Goal: Complete application form

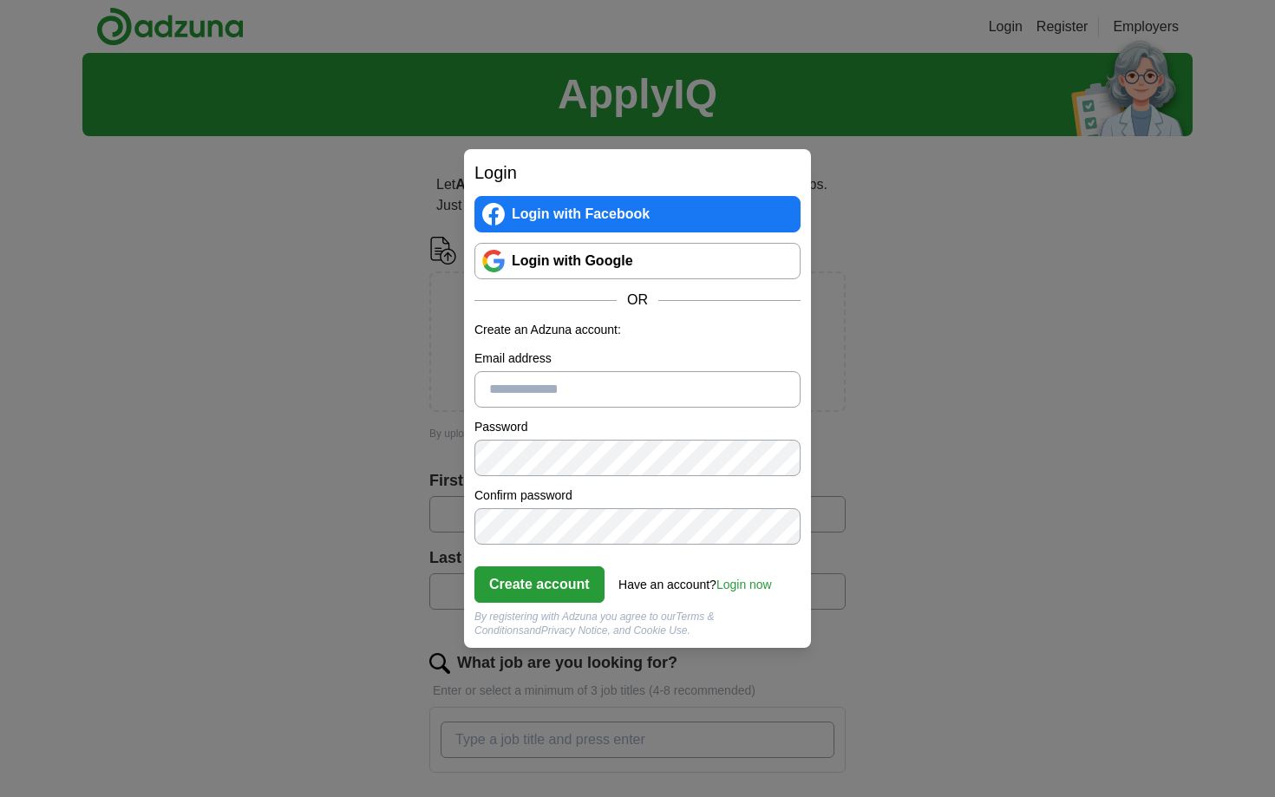
click at [566, 387] on input "Email address" at bounding box center [637, 389] width 326 height 36
type input "**********"
click at [566, 588] on button "Create account" at bounding box center [539, 584] width 130 height 36
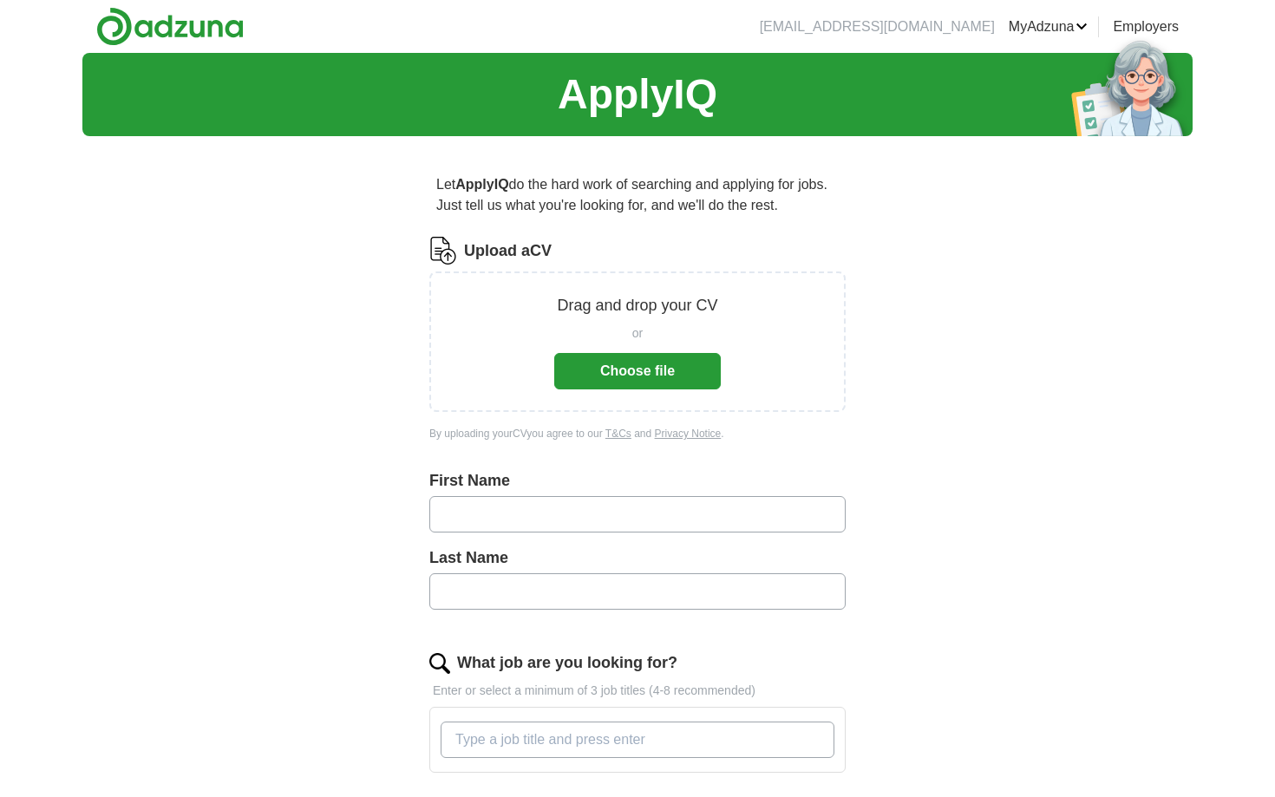
click at [668, 372] on button "Choose file" at bounding box center [637, 371] width 167 height 36
click at [616, 373] on button "Choose file" at bounding box center [637, 371] width 167 height 36
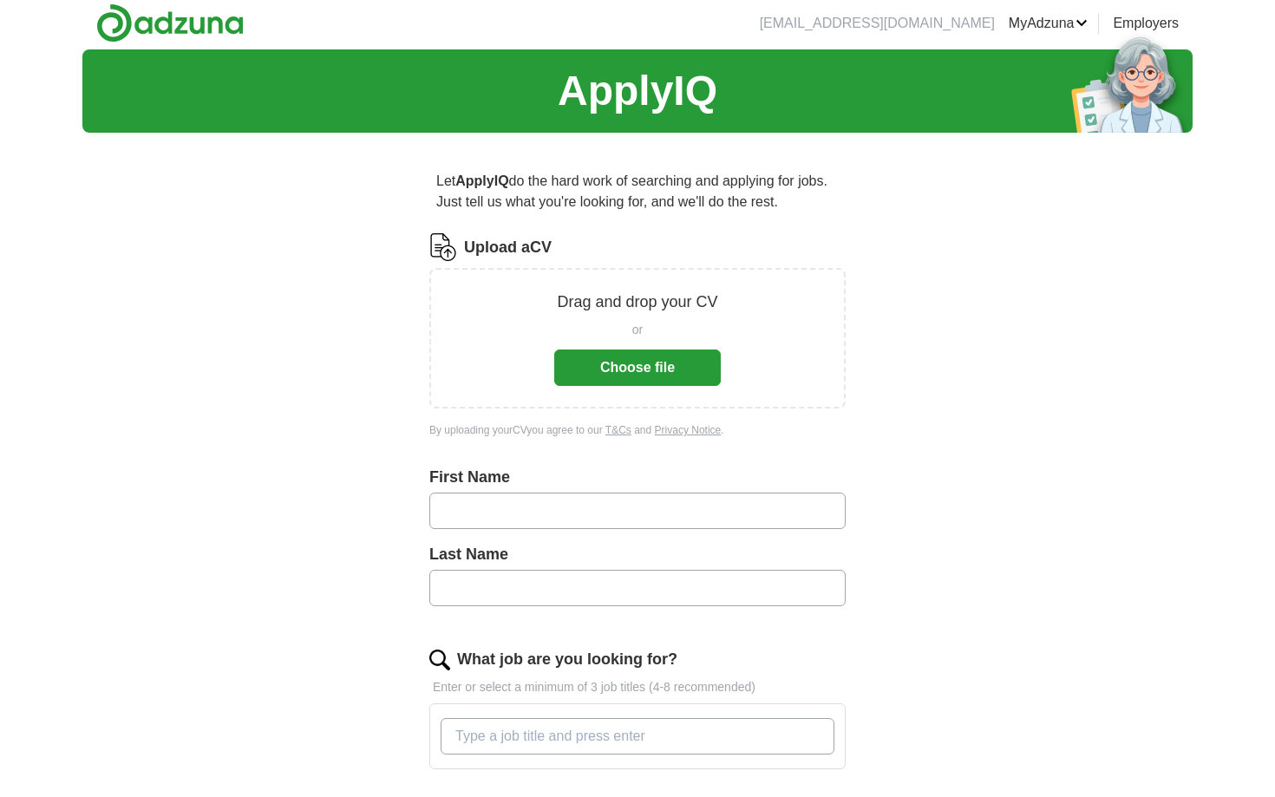
scroll to position [4, 0]
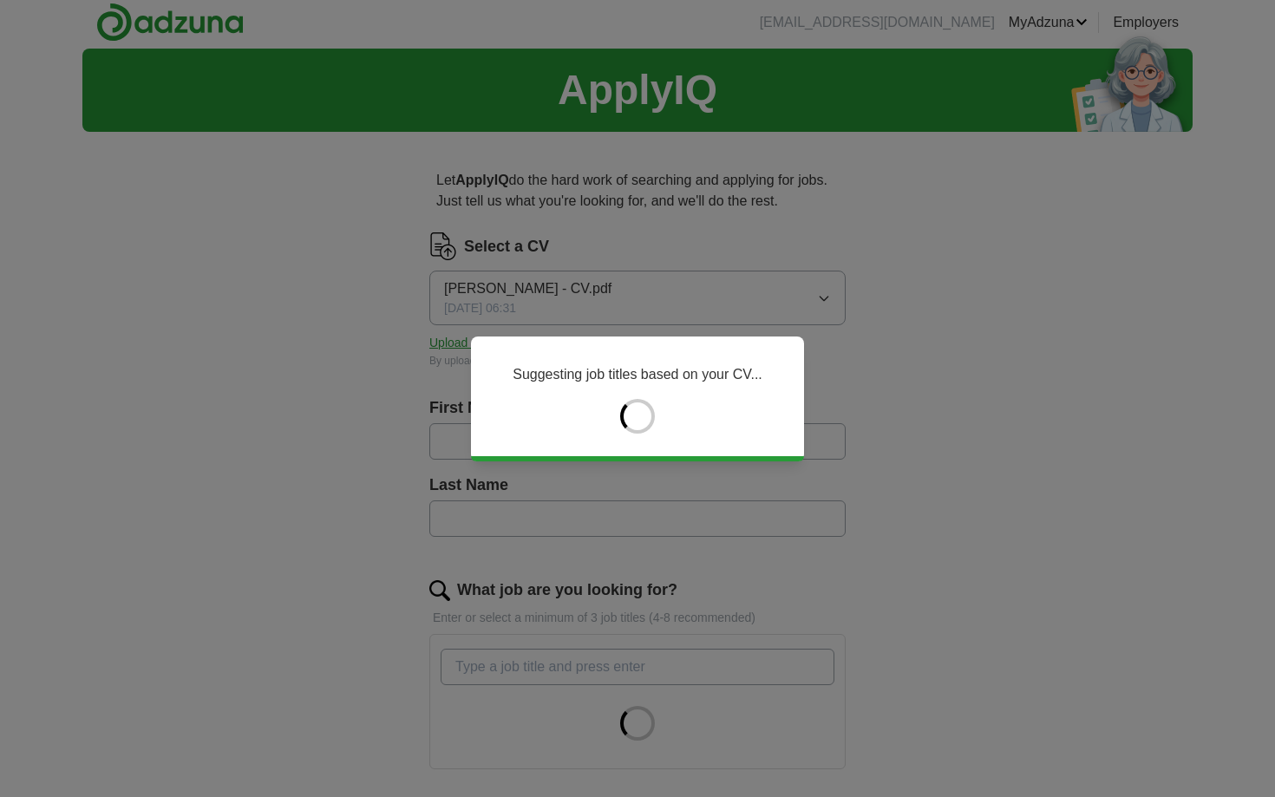
type input "***"
type input "*******"
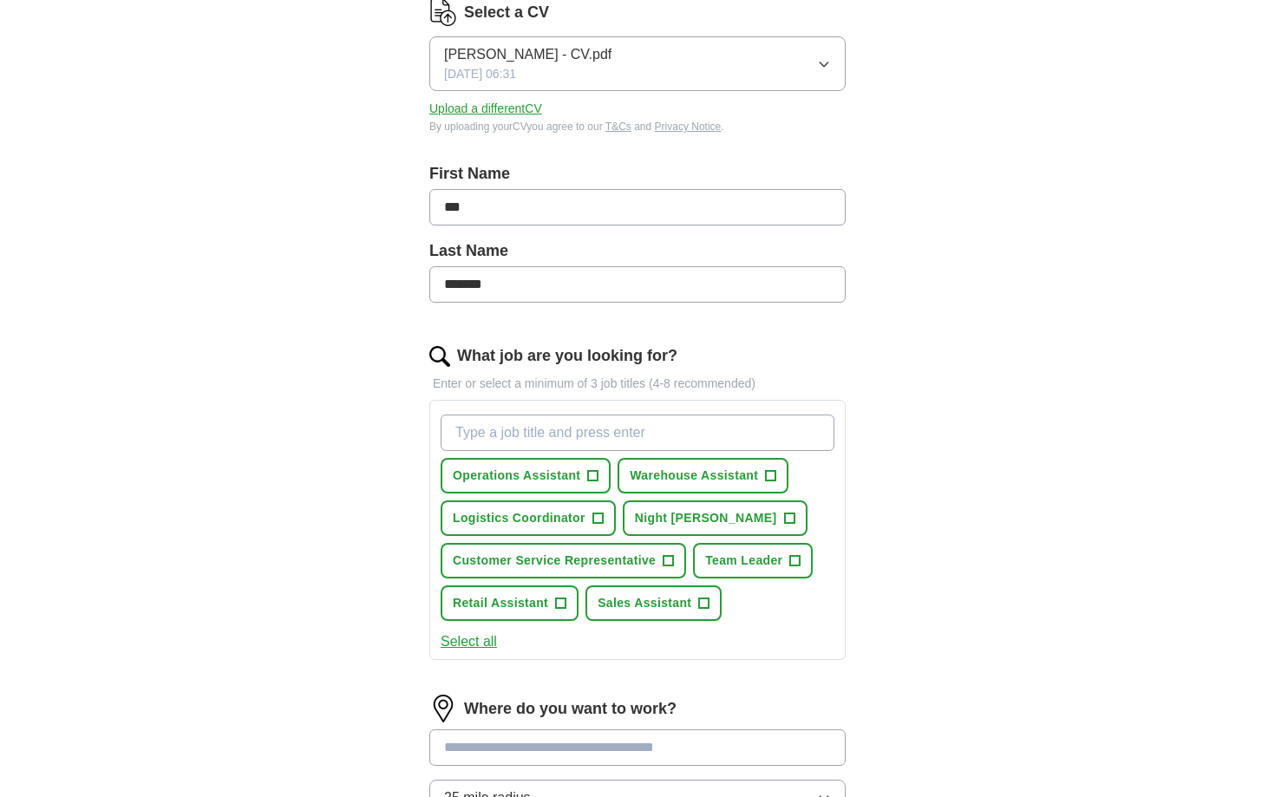
scroll to position [245, 0]
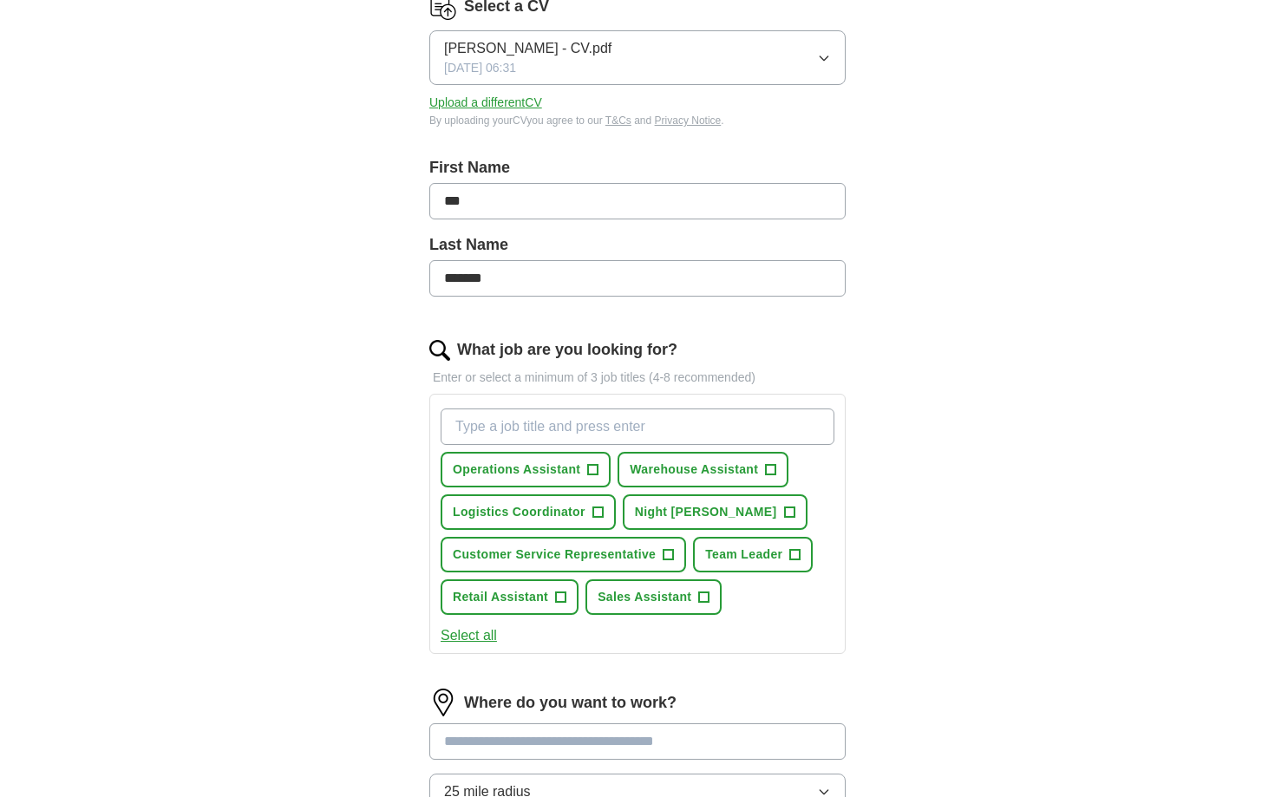
click at [729, 473] on span "Warehouse Assistant" at bounding box center [694, 470] width 128 height 18
click at [654, 593] on span "Sales Assistant" at bounding box center [645, 597] width 94 height 18
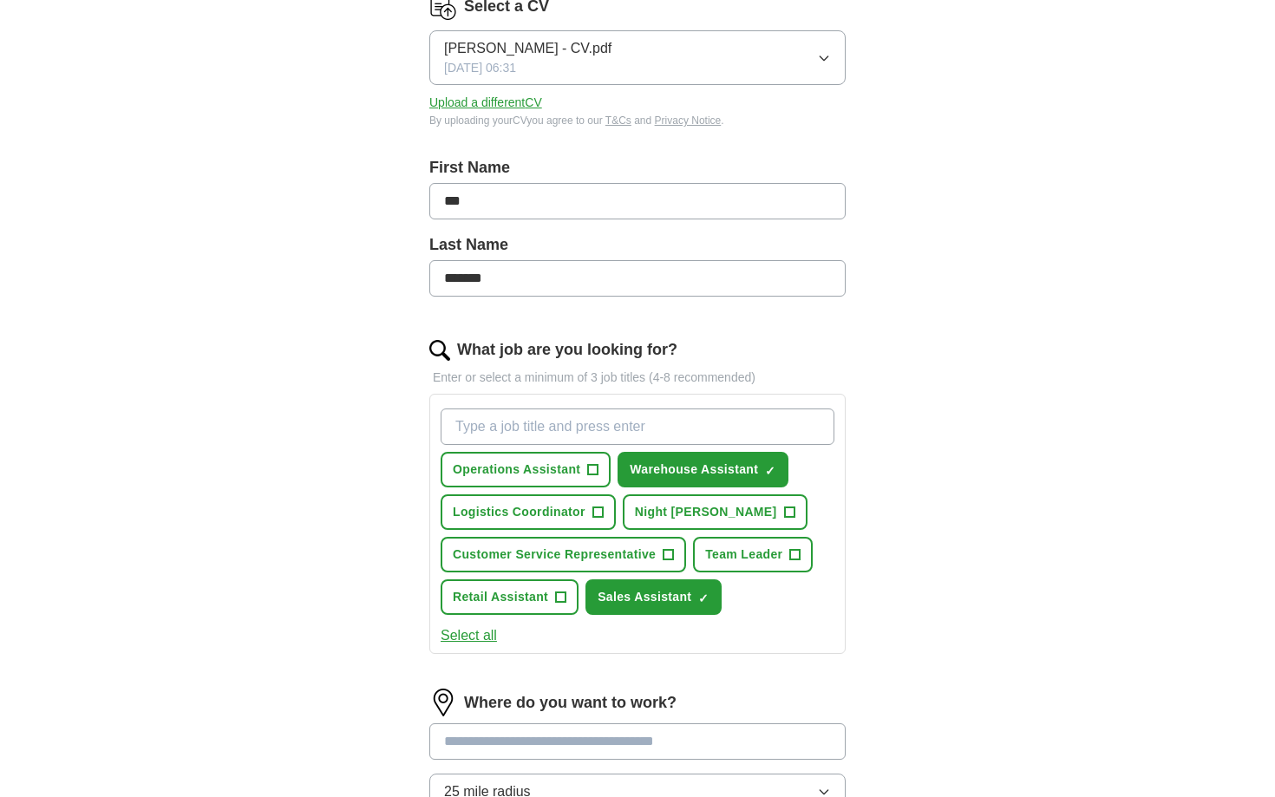
click at [559, 593] on span "+" at bounding box center [561, 598] width 10 height 14
type input "warehouse"
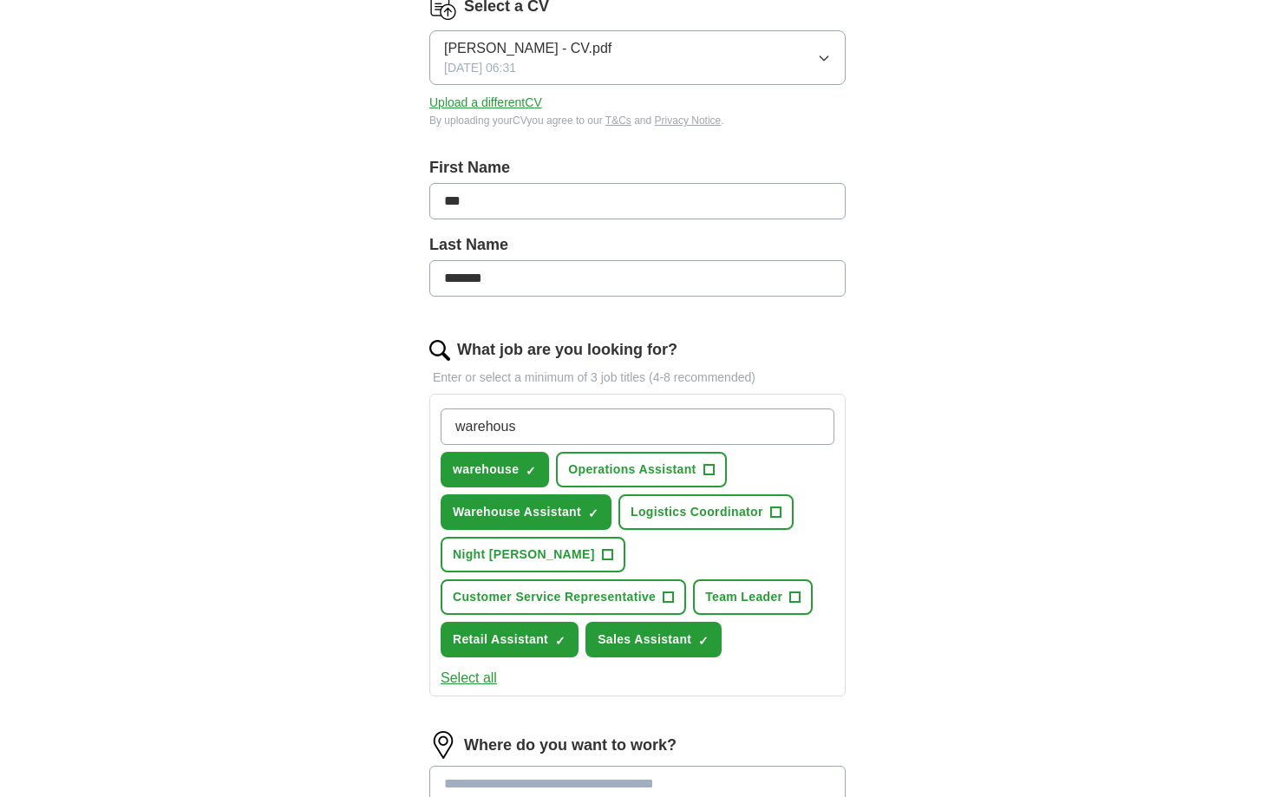
type input "warehouse"
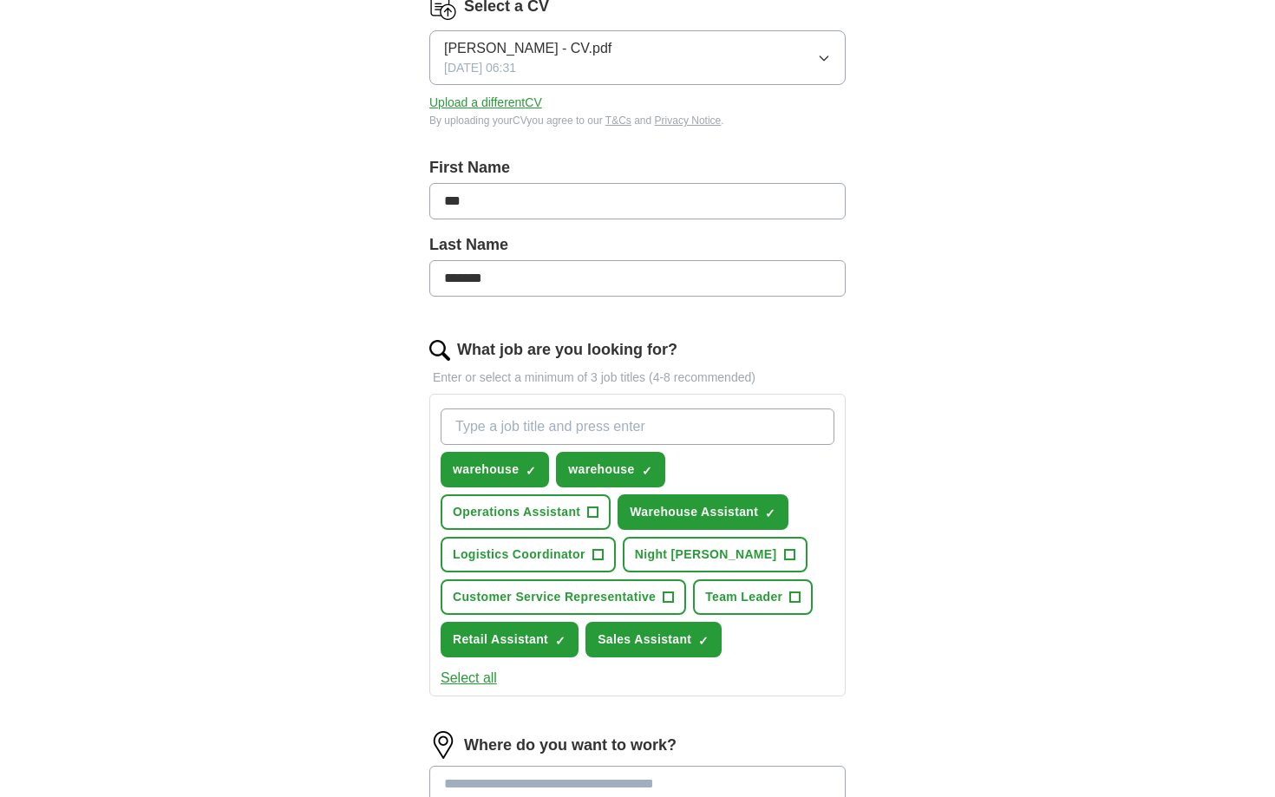
click at [0, 0] on span "×" at bounding box center [0, 0] width 0 height 0
click at [563, 420] on input "What job are you looking for?" at bounding box center [638, 427] width 394 height 36
type input "warehouse worker"
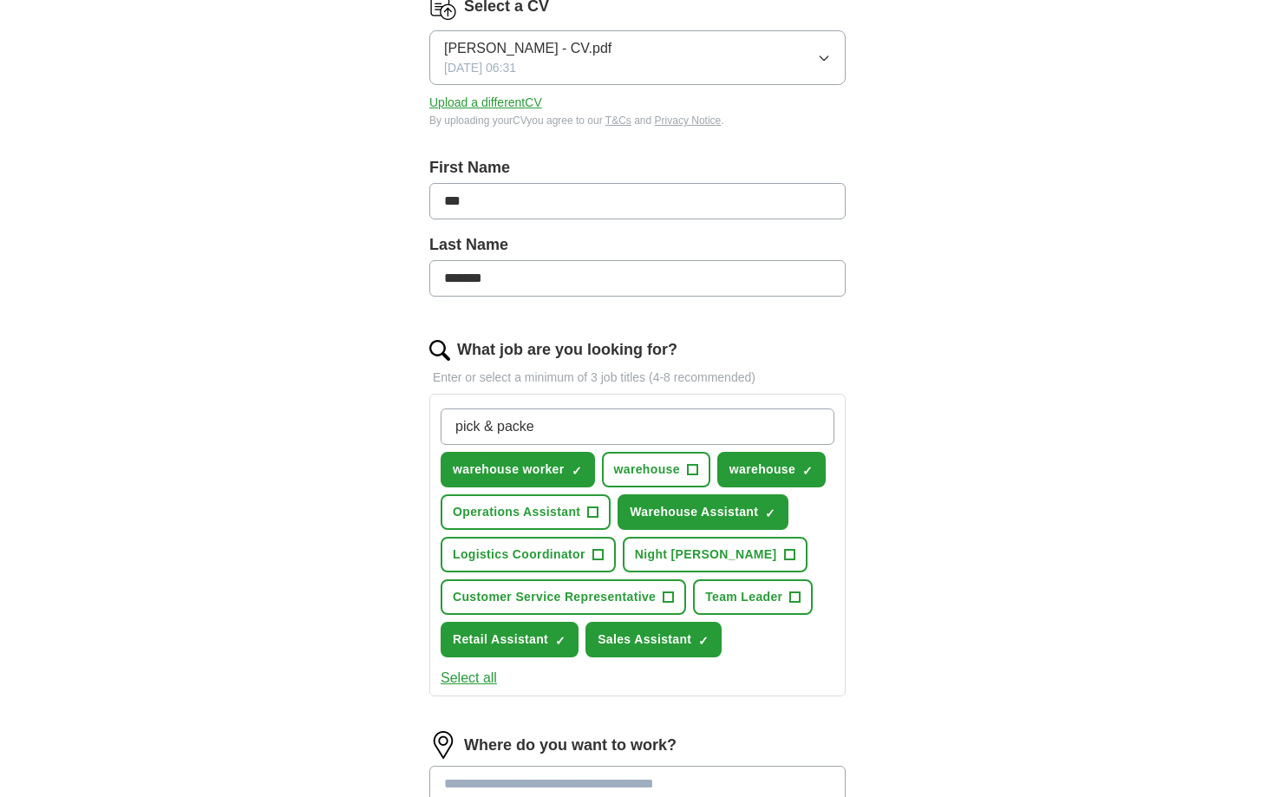
type input "pick & packer"
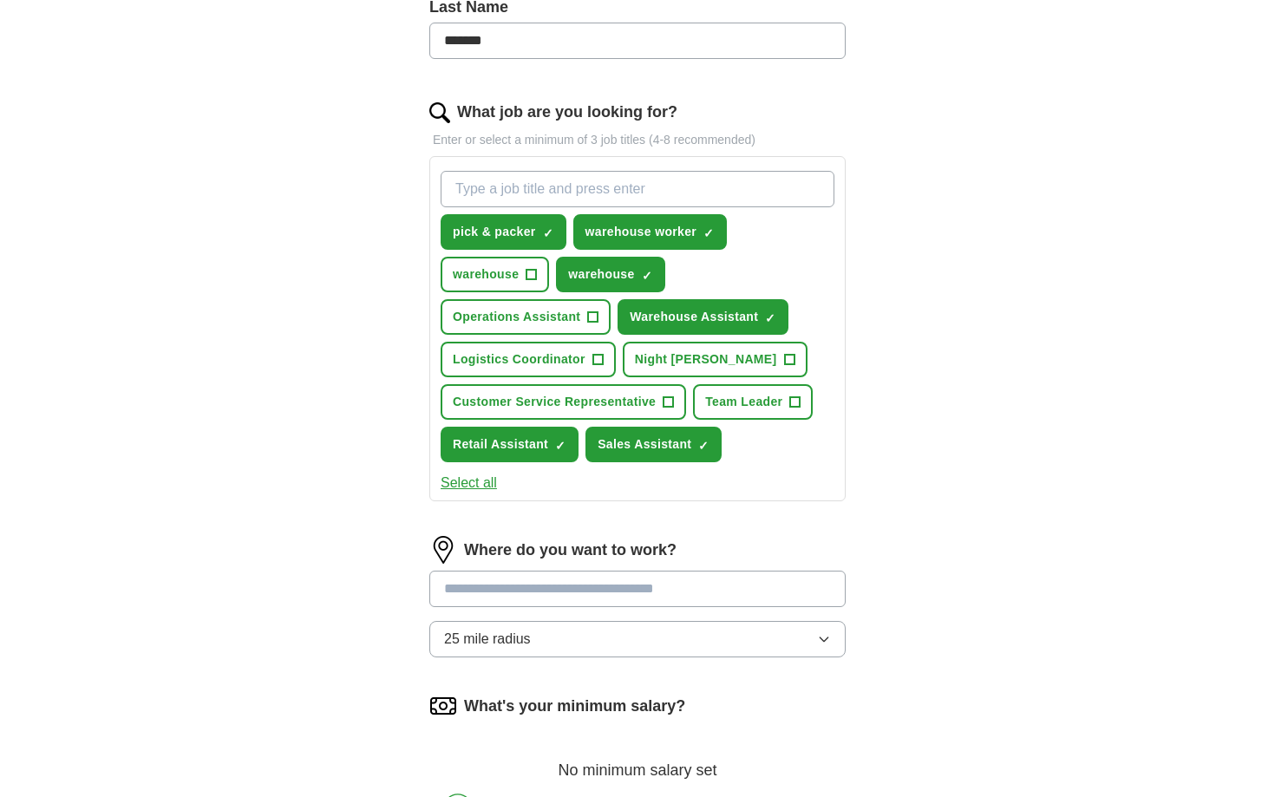
scroll to position [487, 0]
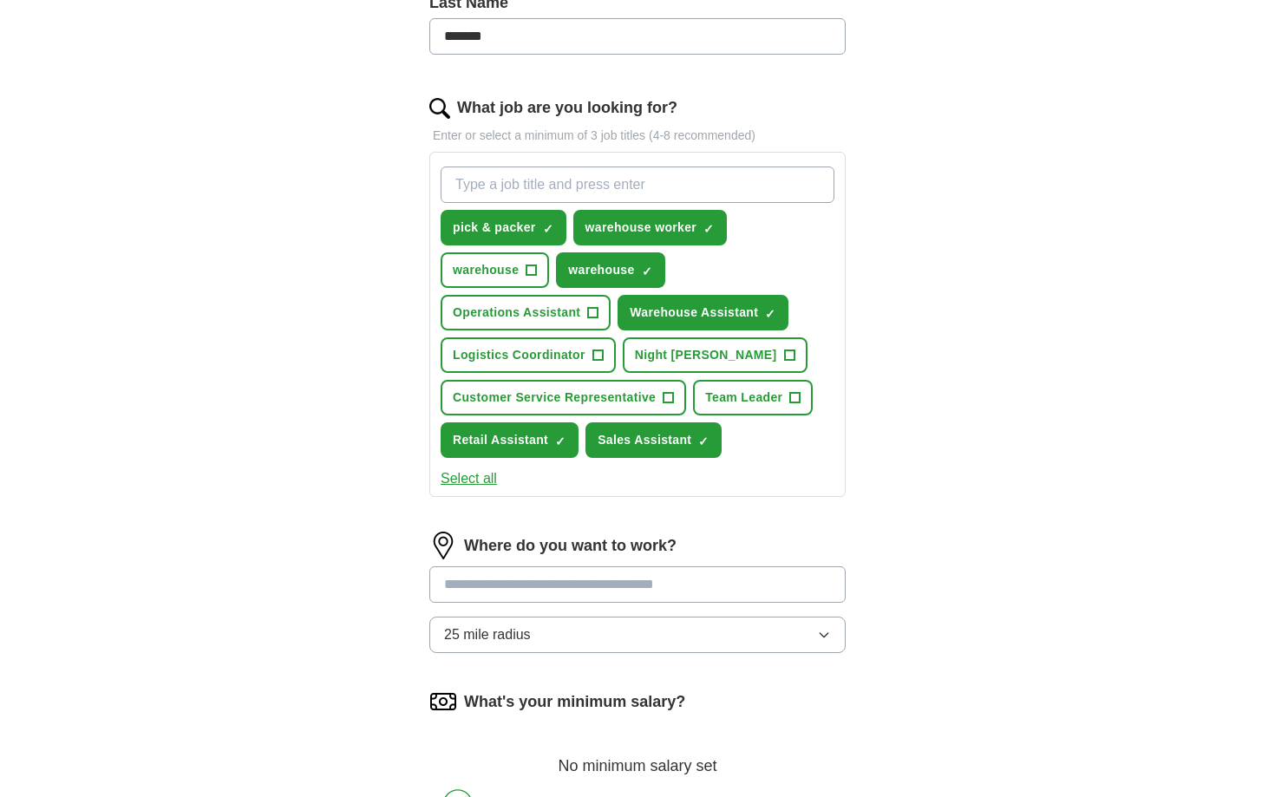
click at [665, 587] on input at bounding box center [637, 584] width 416 height 36
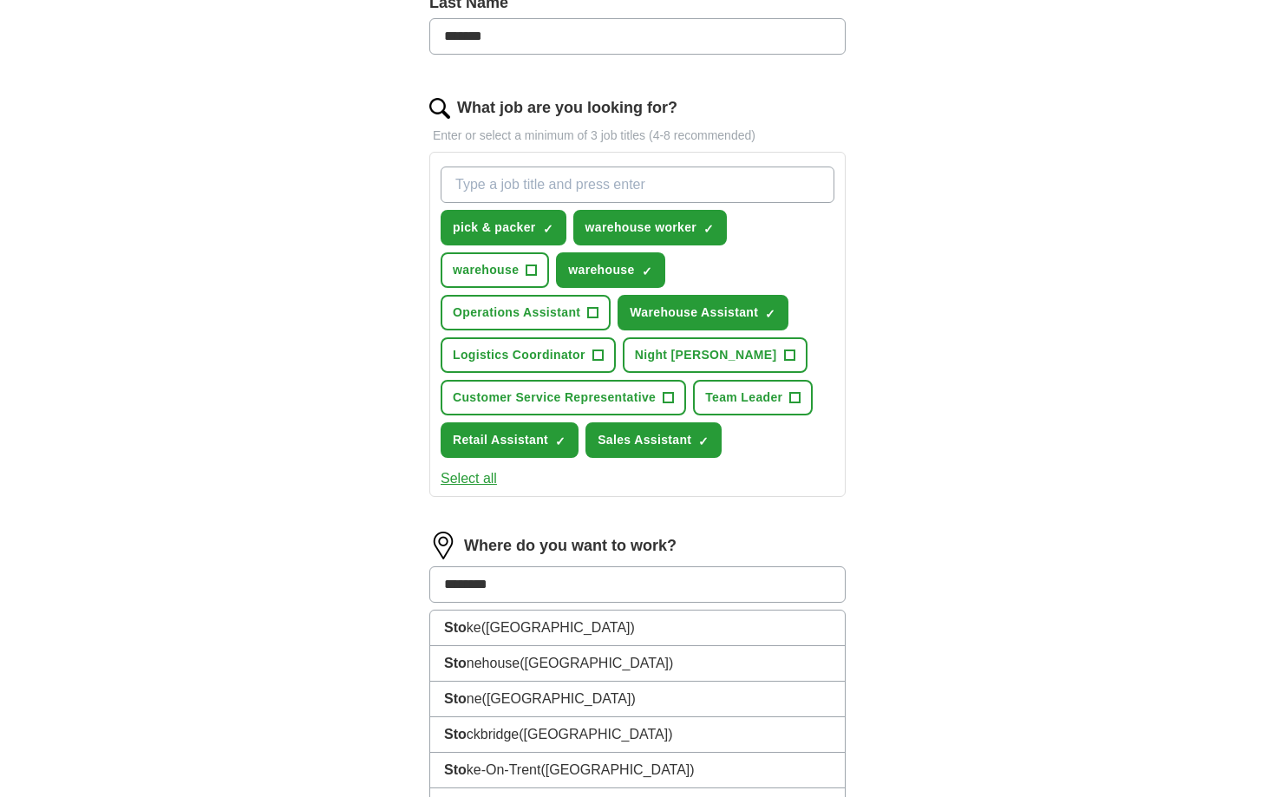
type input "*********"
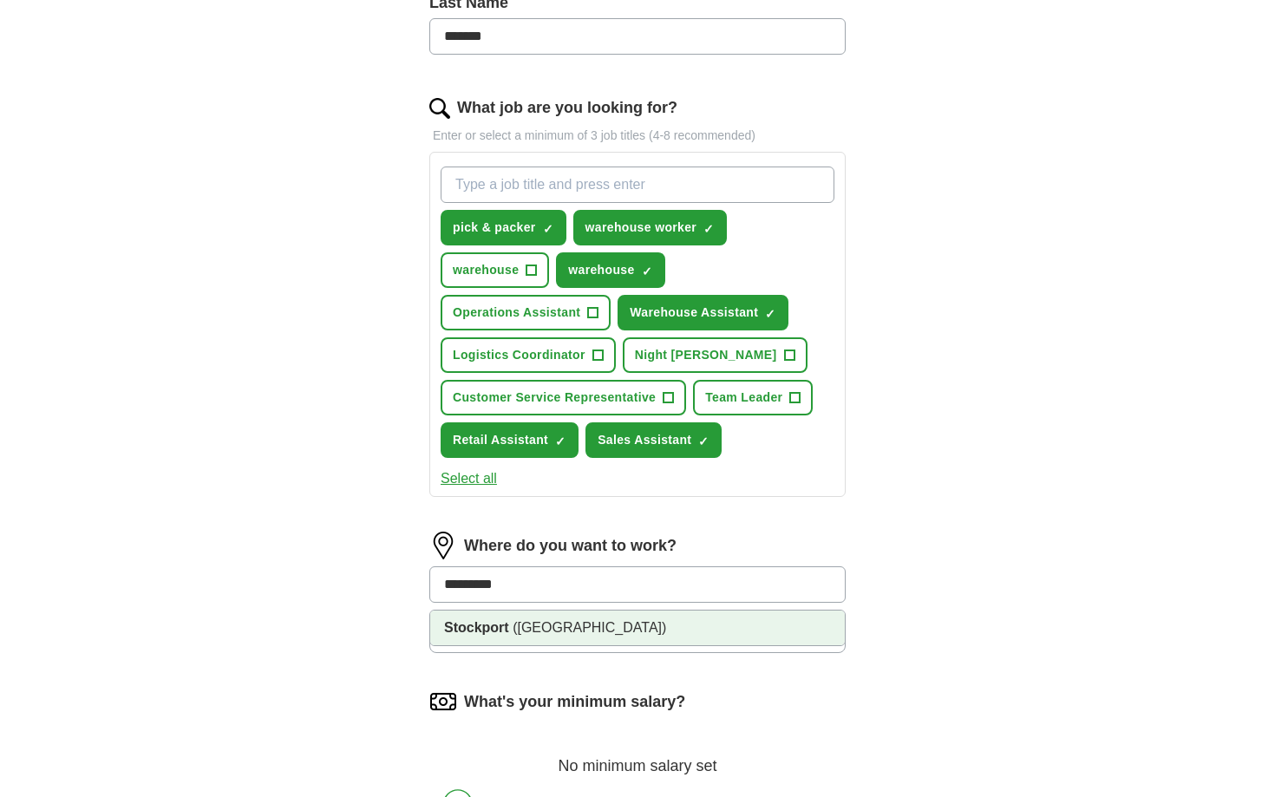
click at [647, 618] on li "Stockport (Greater Manchester)" at bounding box center [637, 628] width 415 height 35
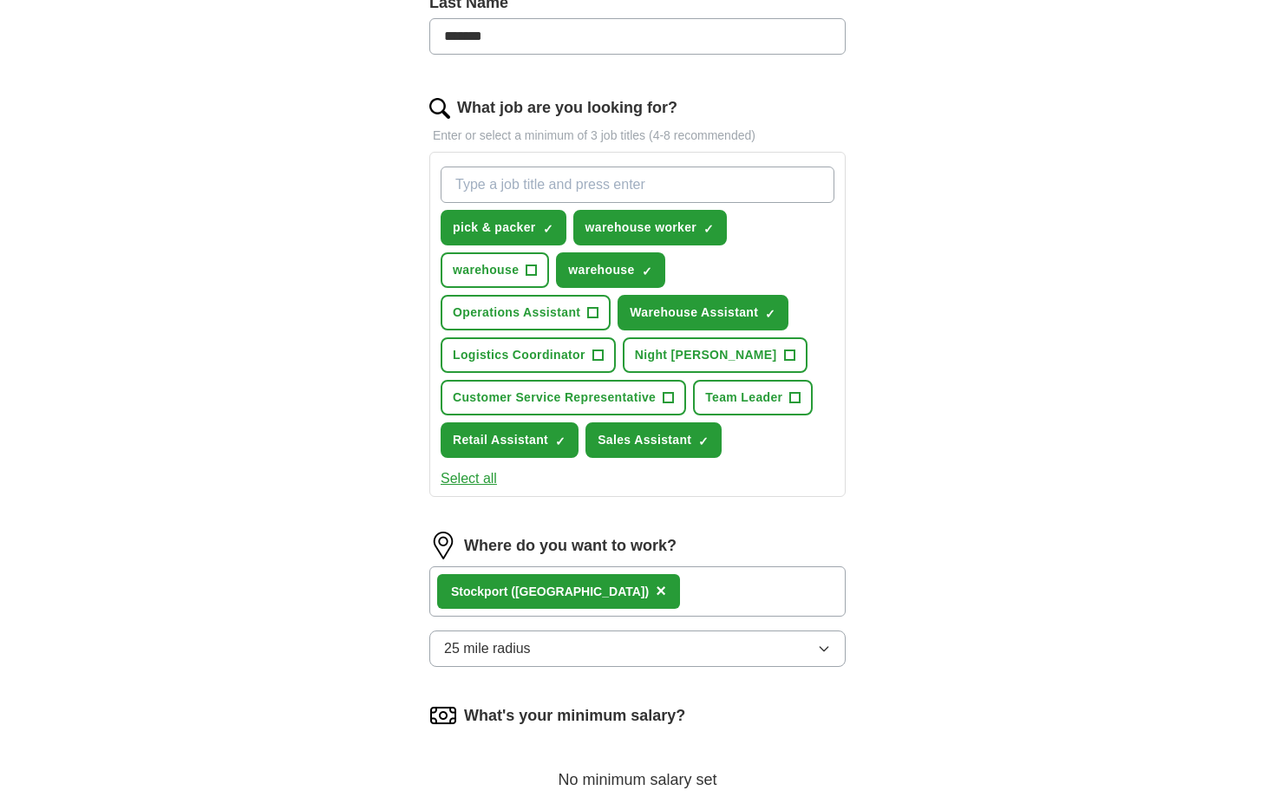
click at [586, 641] on button "25 mile radius" at bounding box center [637, 649] width 416 height 36
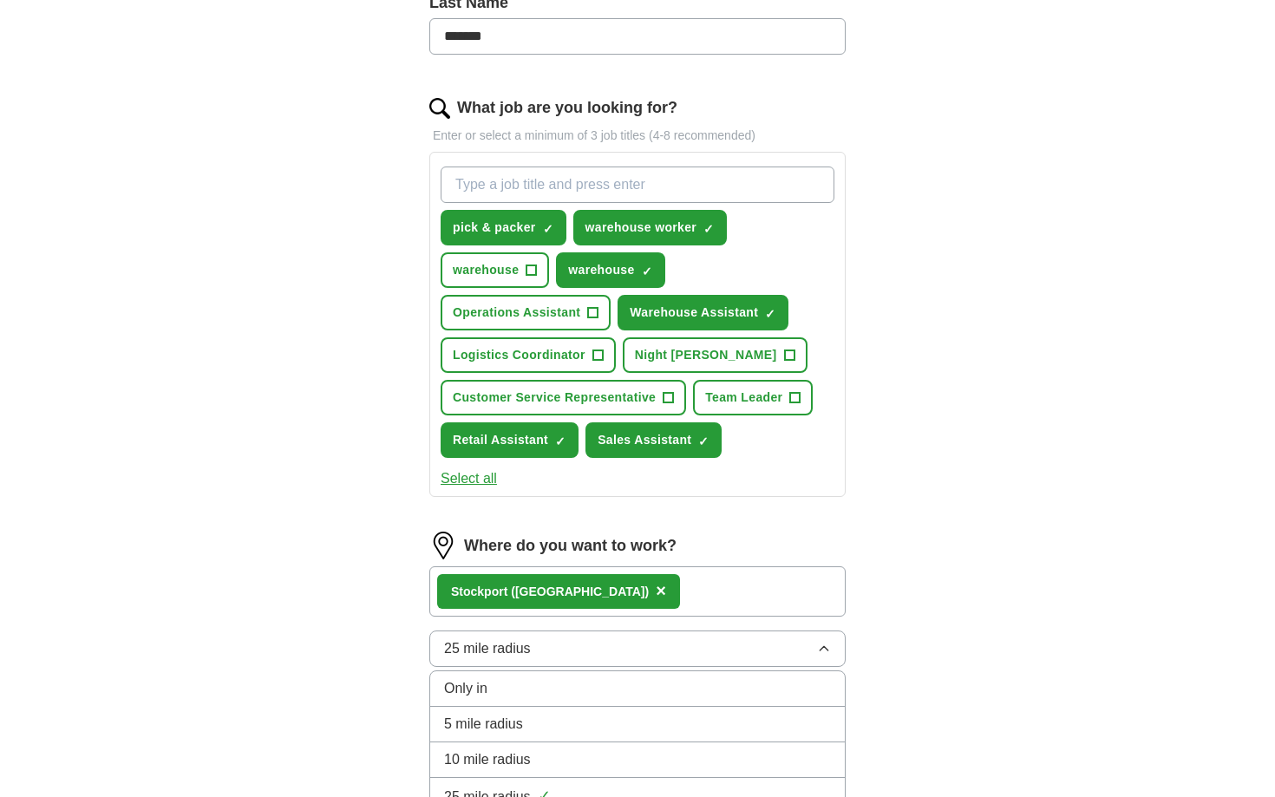
click at [559, 687] on div "Only in" at bounding box center [637, 688] width 387 height 21
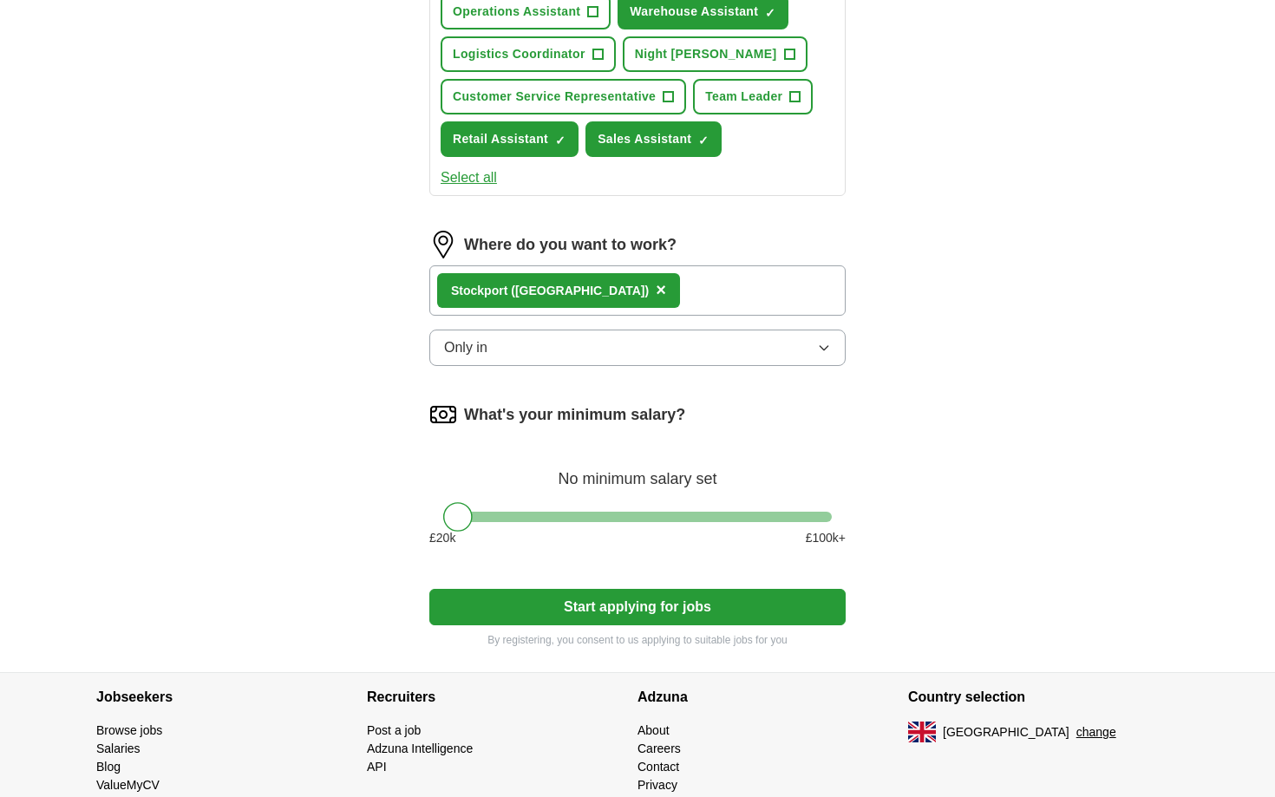
scroll to position [788, 0]
click at [631, 613] on button "Start applying for jobs" at bounding box center [637, 606] width 416 height 36
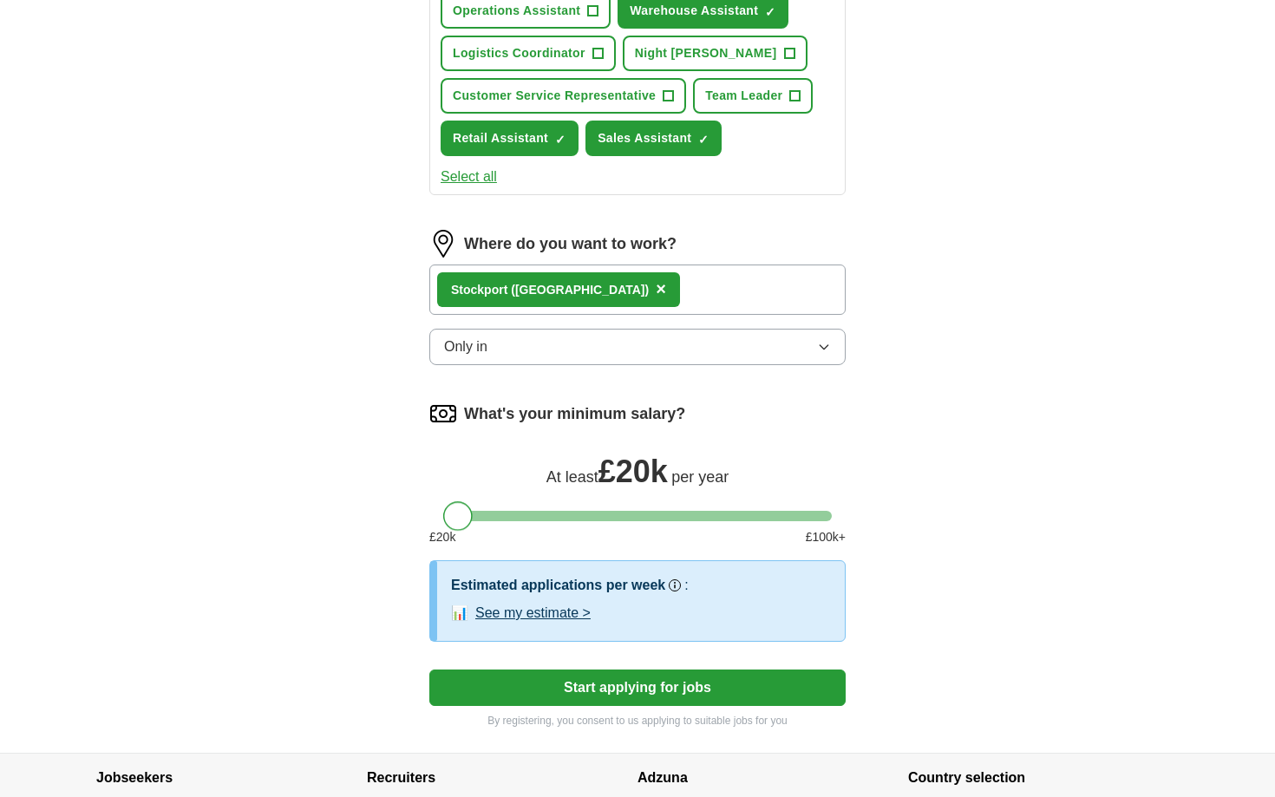
drag, startPoint x: 456, startPoint y: 516, endPoint x: 423, endPoint y: 510, distance: 33.5
click at [423, 510] on div "Let ApplyIQ do the hard work of searching and applying for jobs. Just tell us w…" at bounding box center [637, 57] width 555 height 1391
click at [612, 689] on button "Start applying for jobs" at bounding box center [637, 688] width 416 height 36
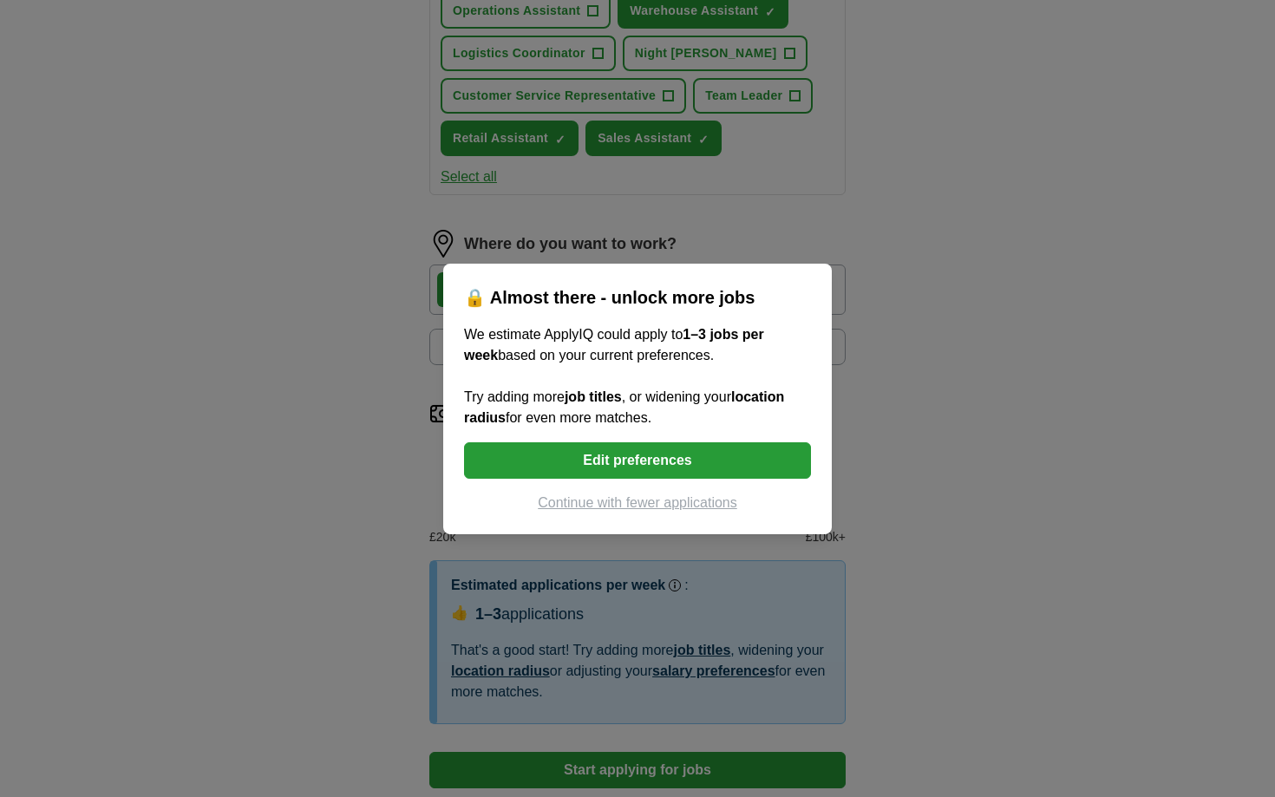
click at [648, 502] on button "Continue with fewer applications" at bounding box center [637, 503] width 347 height 21
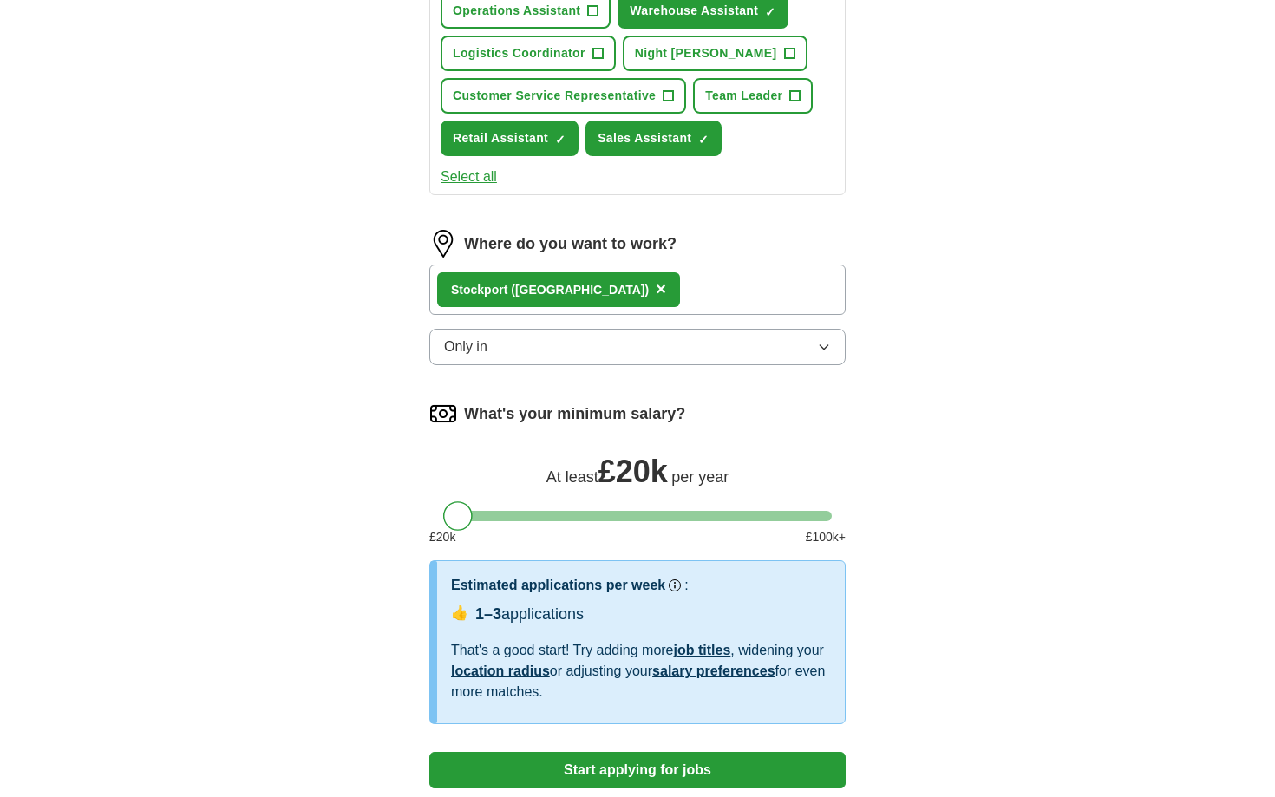
select select "**"
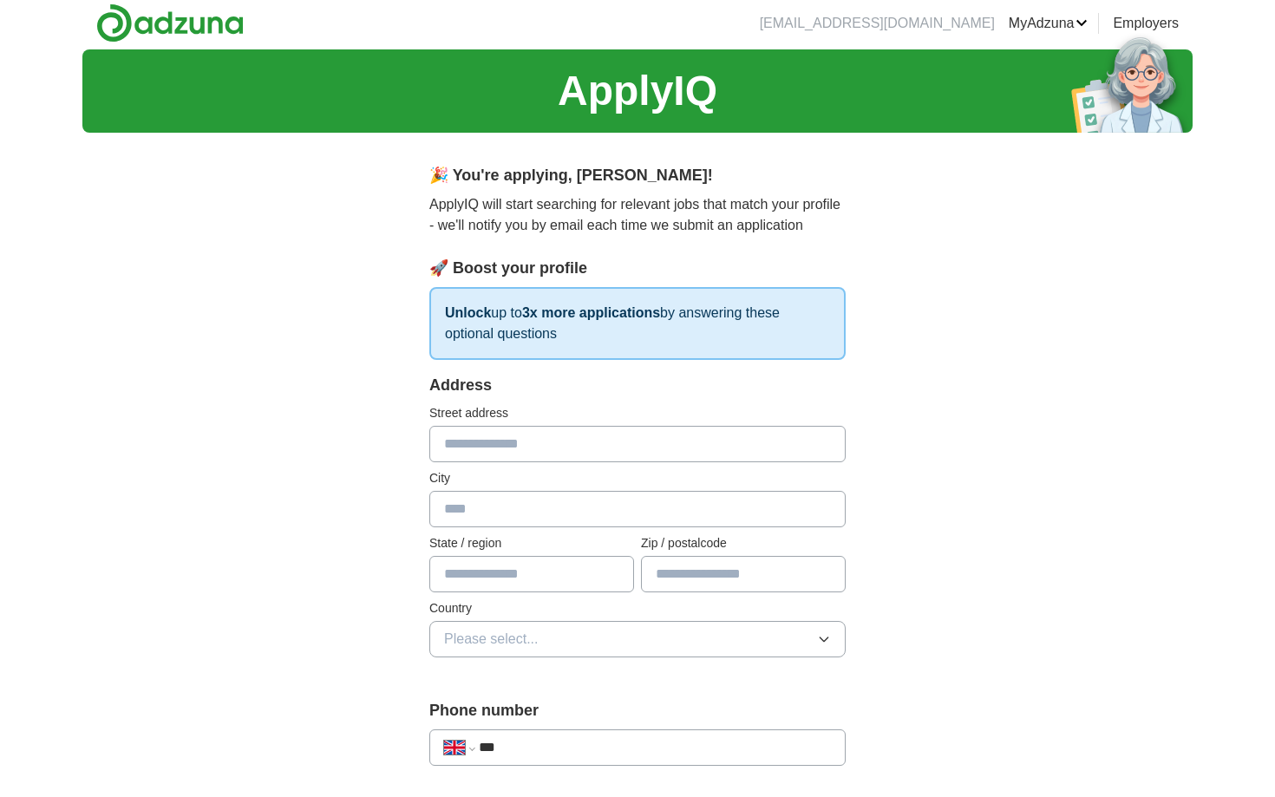
scroll to position [0, 0]
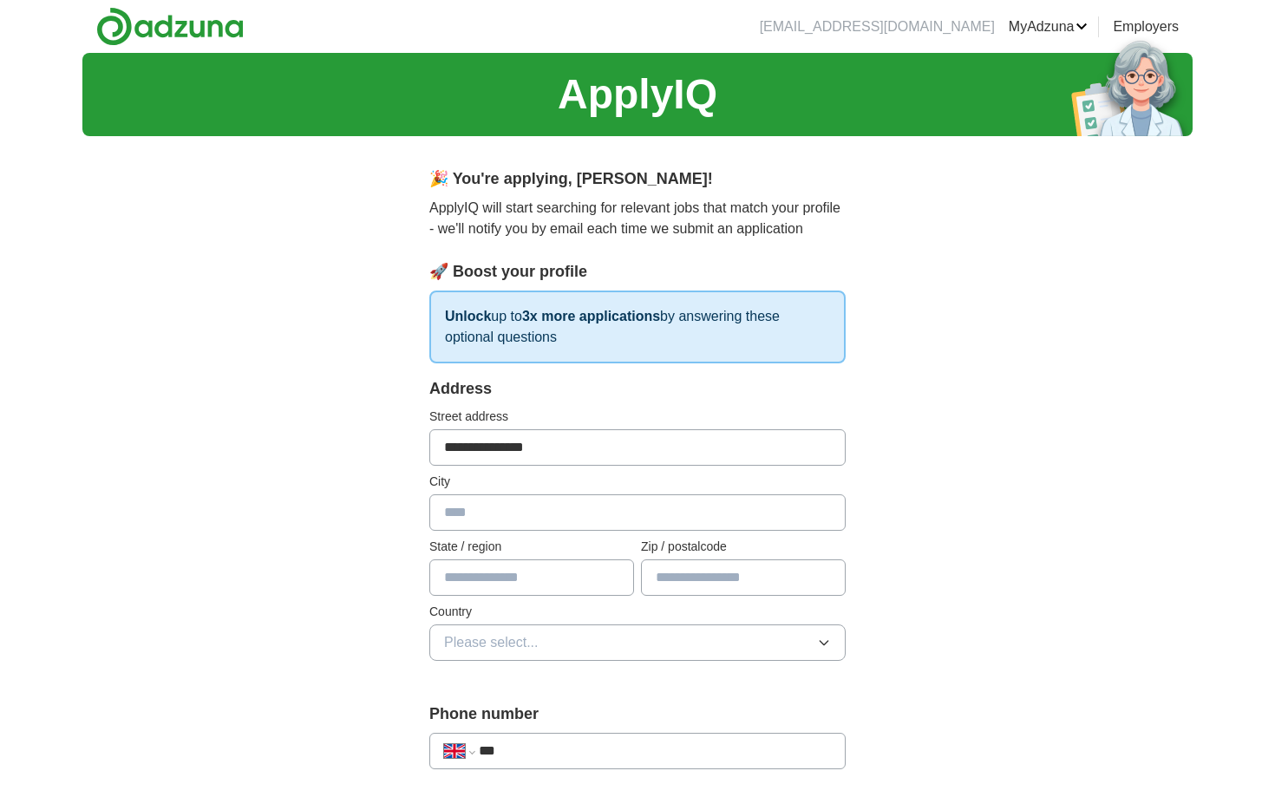
type input "**********"
type input "********"
type input "*******"
click at [631, 641] on button "Please select..." at bounding box center [637, 643] width 416 height 36
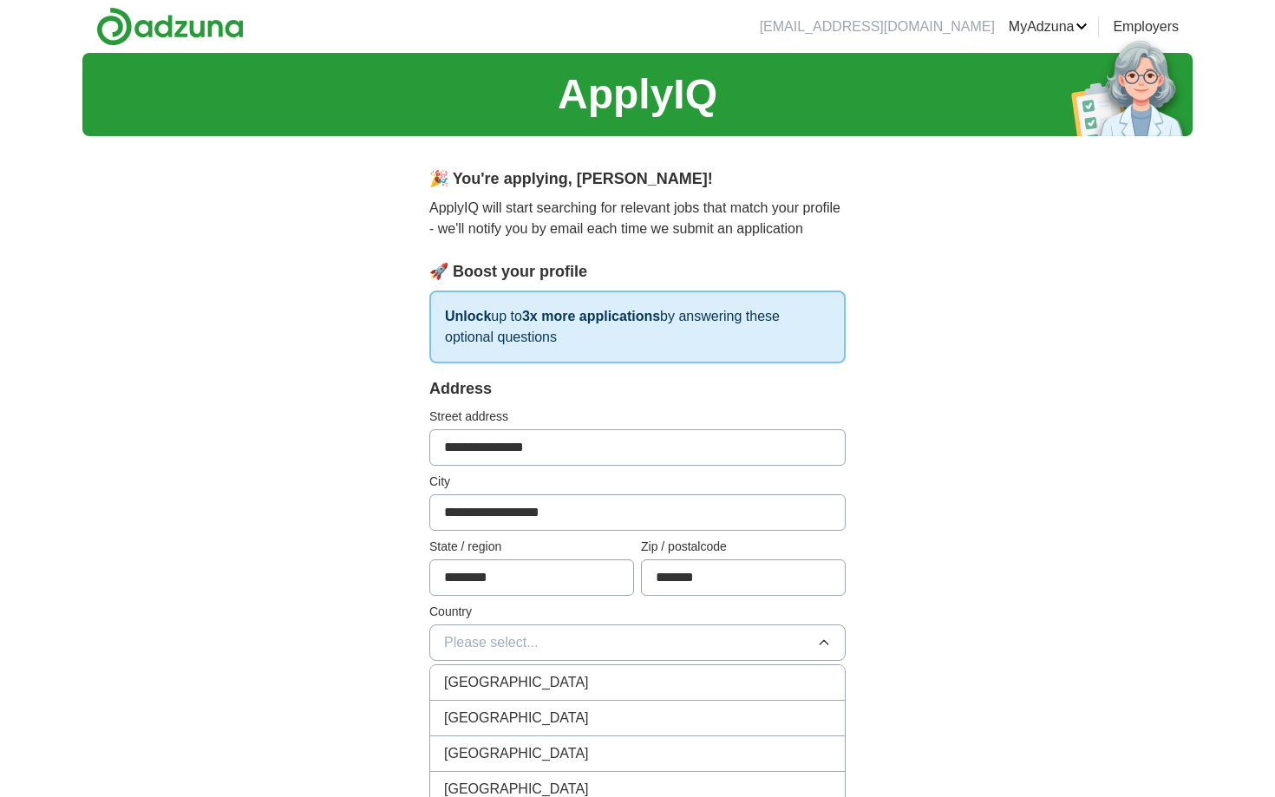
click at [587, 677] on div "[GEOGRAPHIC_DATA]" at bounding box center [637, 682] width 387 height 21
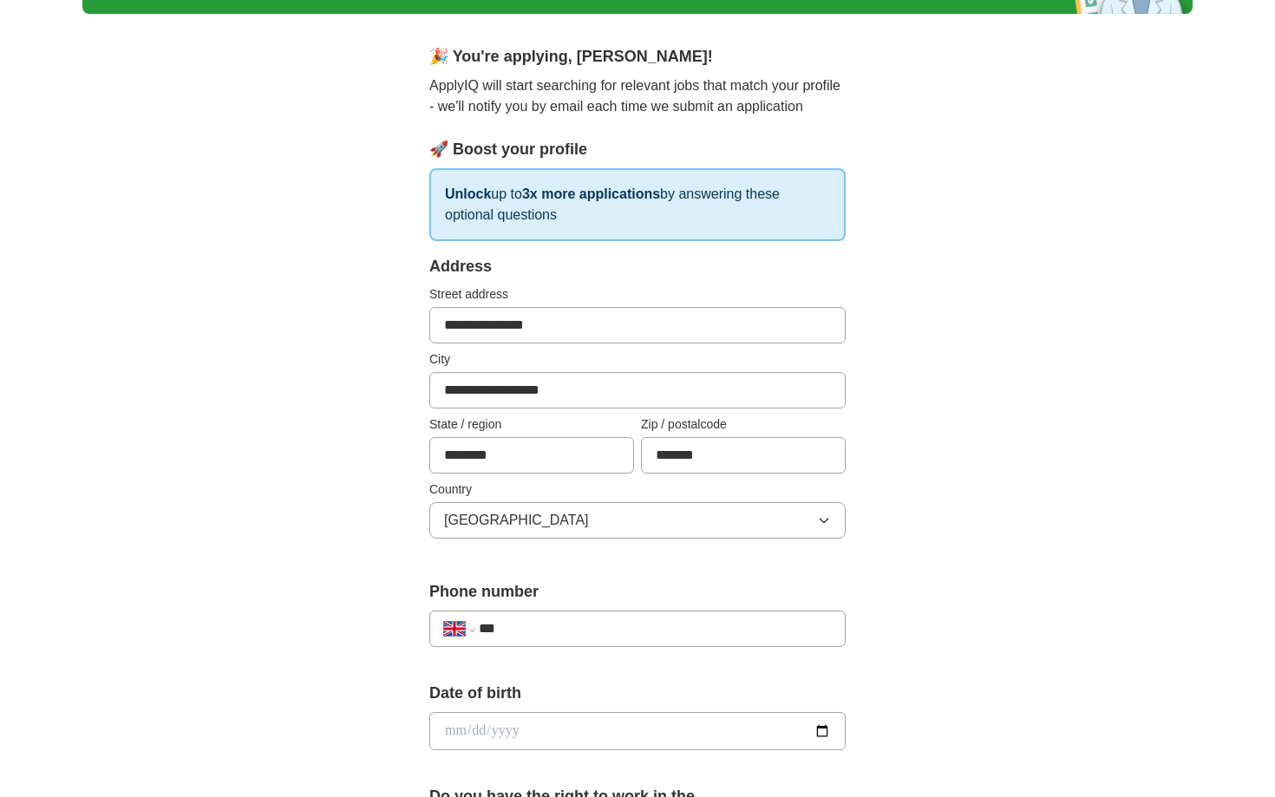
scroll to position [160, 0]
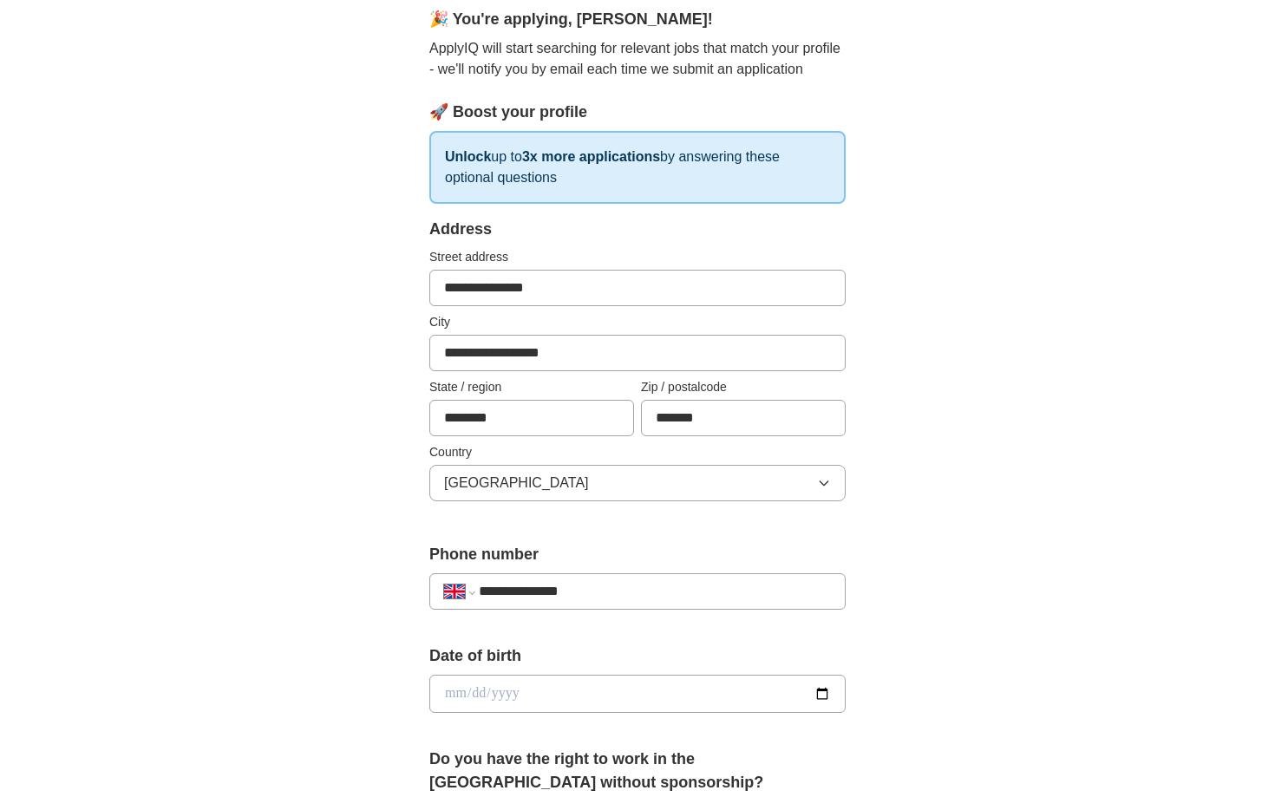
type input "**********"
click at [533, 692] on input "date" at bounding box center [637, 694] width 416 height 38
type input "**********"
click at [875, 684] on div "**********" at bounding box center [637, 719] width 555 height 1459
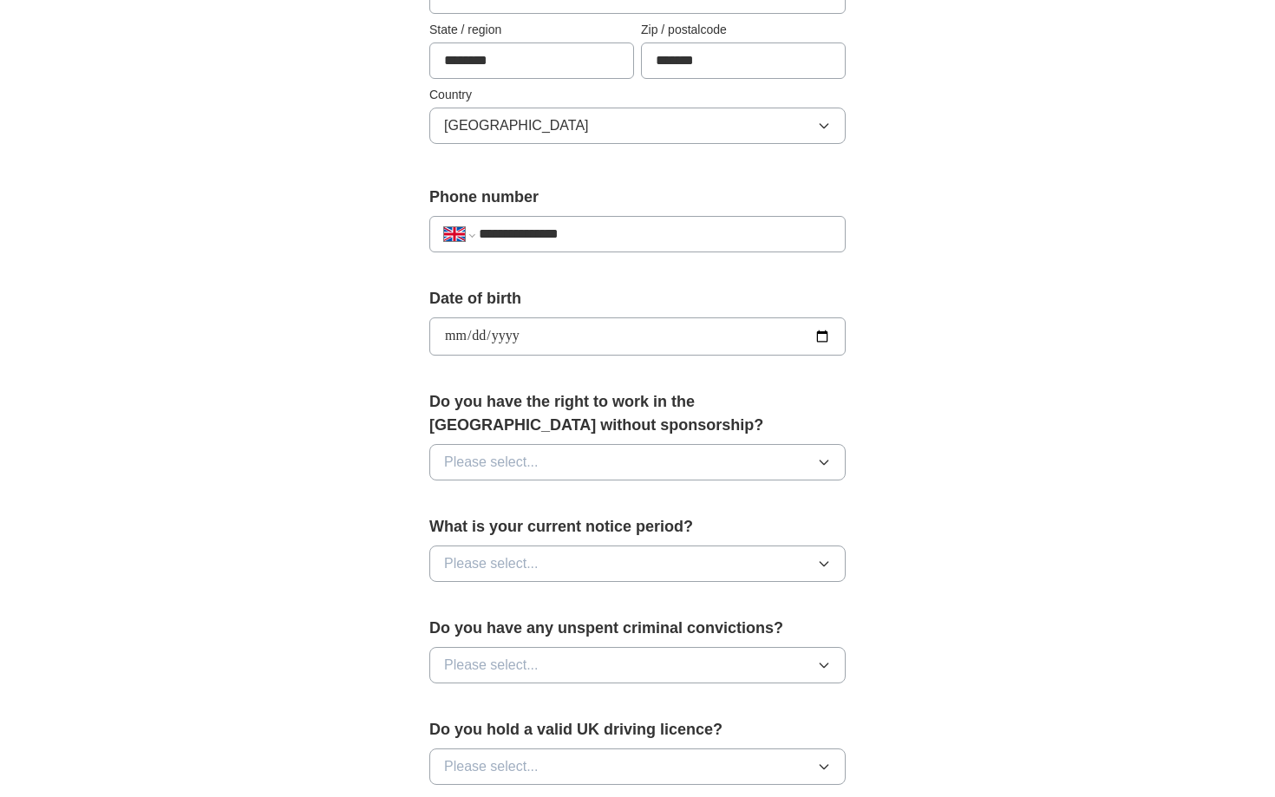
scroll to position [535, 0]
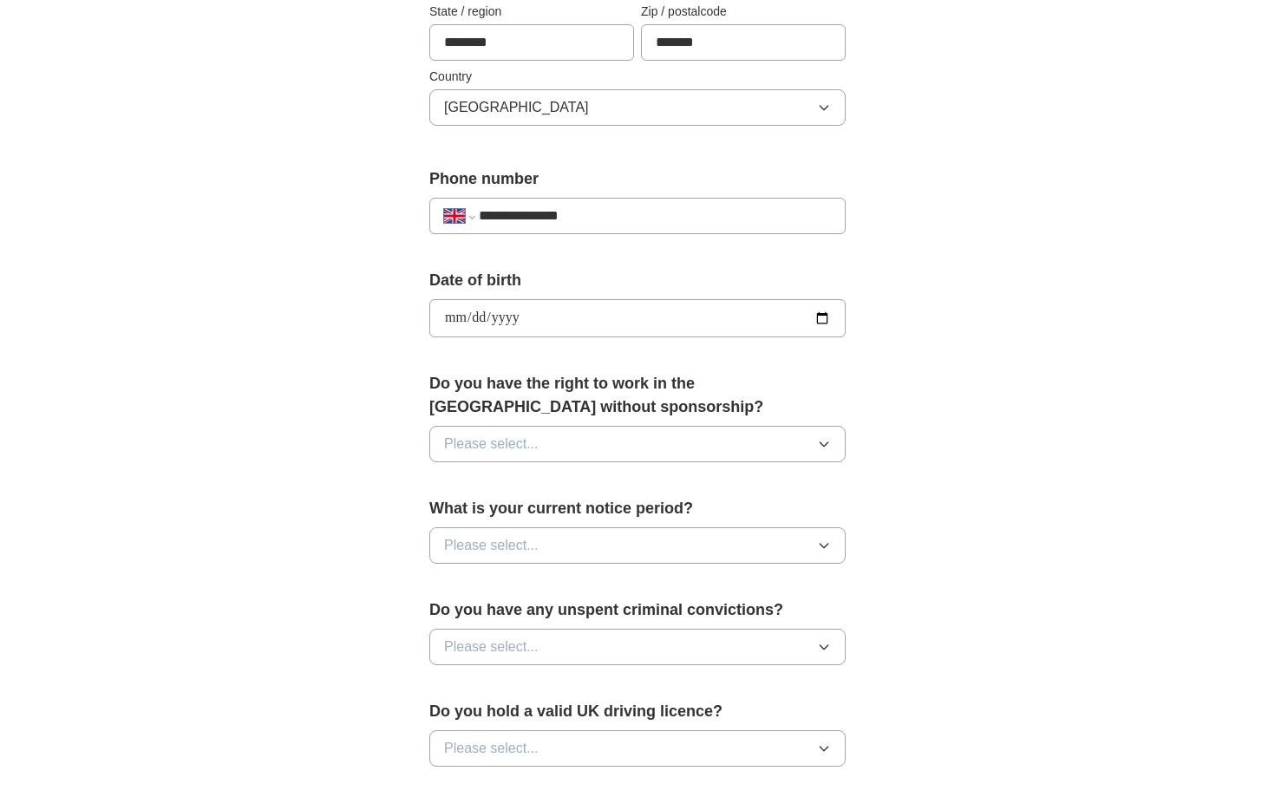
click at [782, 434] on button "Please select..." at bounding box center [637, 444] width 416 height 36
click at [680, 498] on li "Yes" at bounding box center [637, 485] width 415 height 36
click at [636, 553] on button "Please select..." at bounding box center [637, 545] width 416 height 36
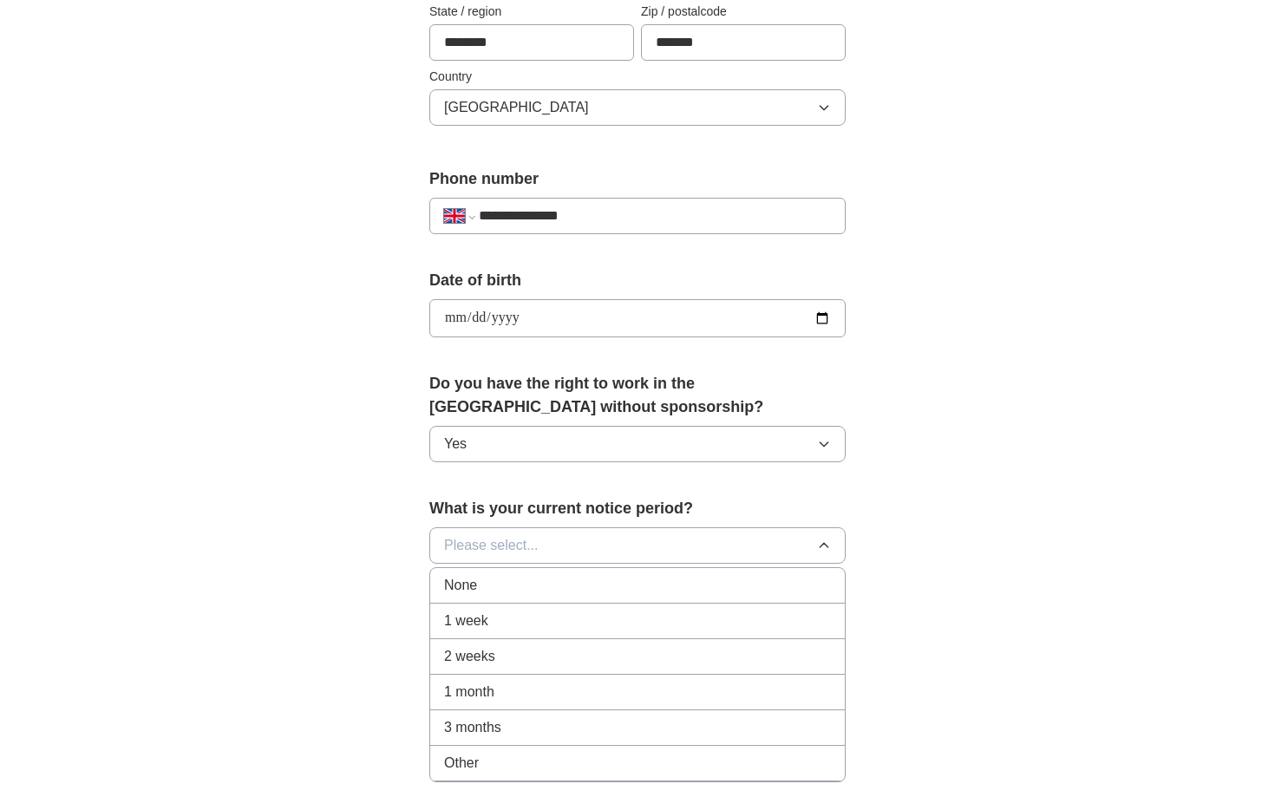
click at [540, 662] on div "2 weeks" at bounding box center [637, 656] width 387 height 21
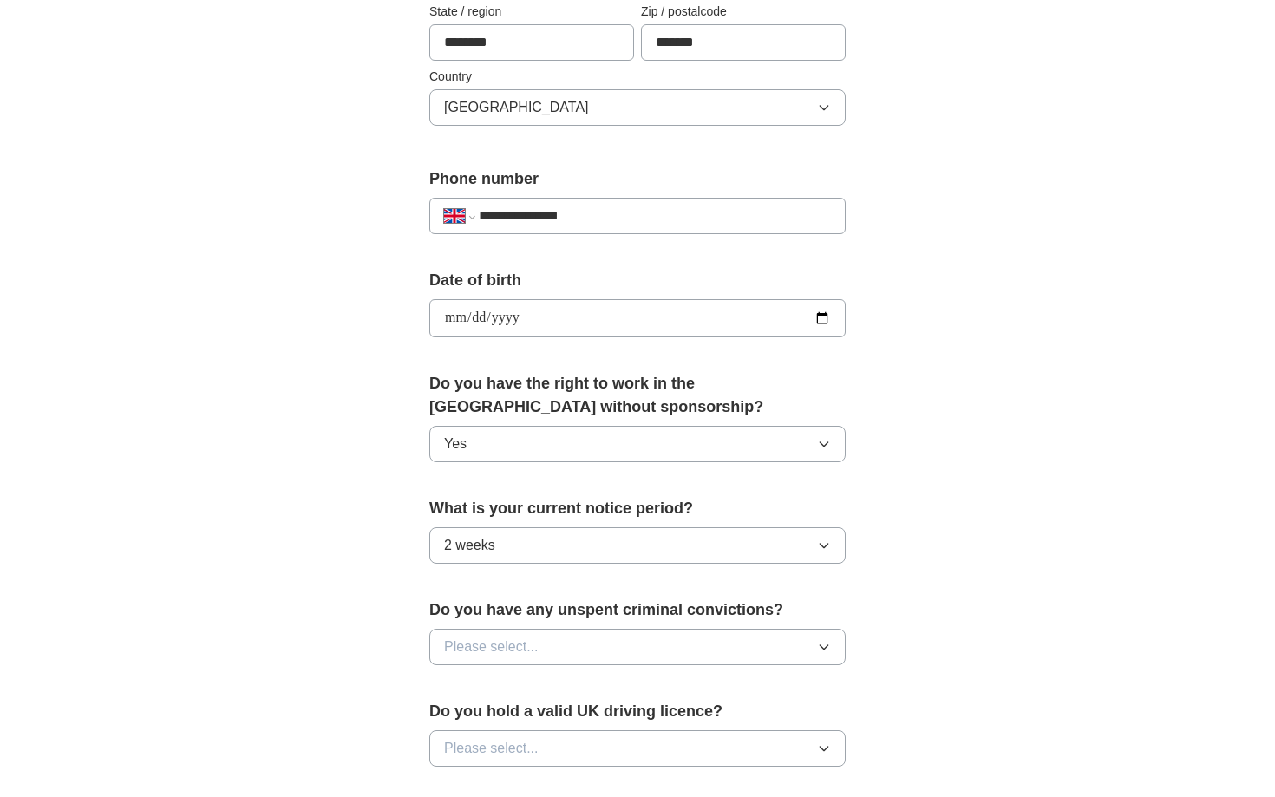
click at [564, 647] on button "Please select..." at bounding box center [637, 647] width 416 height 36
click at [514, 724] on div "No" at bounding box center [637, 722] width 387 height 21
click at [520, 745] on span "Please select..." at bounding box center [491, 748] width 95 height 21
click at [507, 785] on div "Yes" at bounding box center [637, 788] width 387 height 21
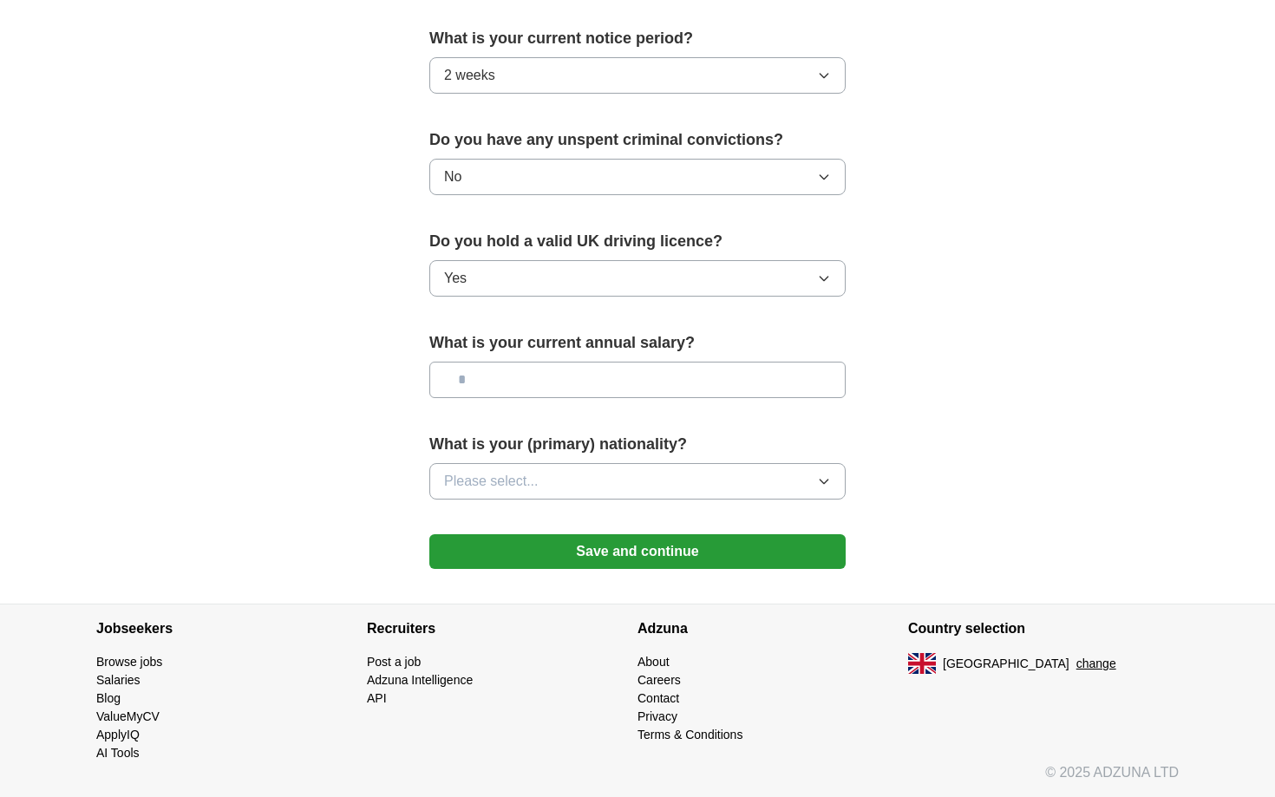
scroll to position [1007, 0]
click at [637, 376] on input "text" at bounding box center [637, 380] width 416 height 36
type input "*******"
click at [651, 466] on button "Please select..." at bounding box center [637, 481] width 416 height 36
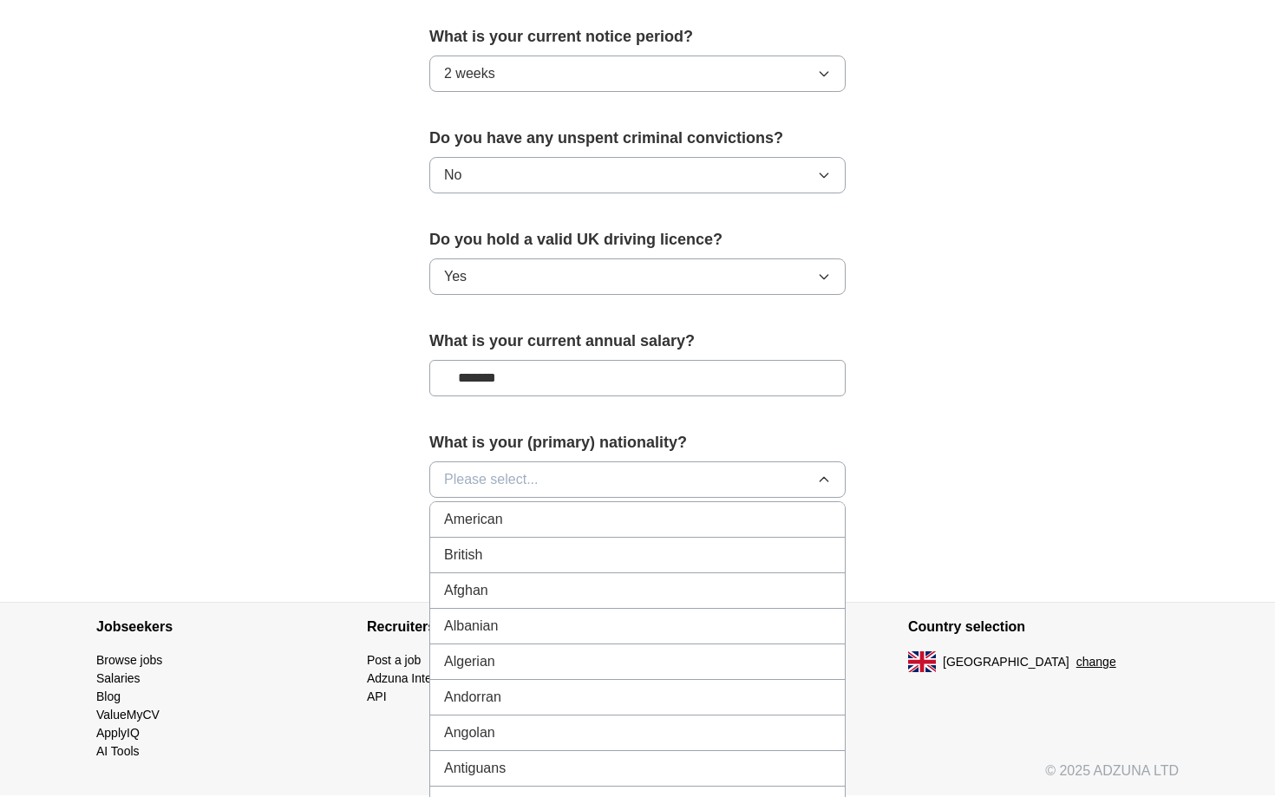
click at [547, 554] on div "British" at bounding box center [637, 555] width 387 height 21
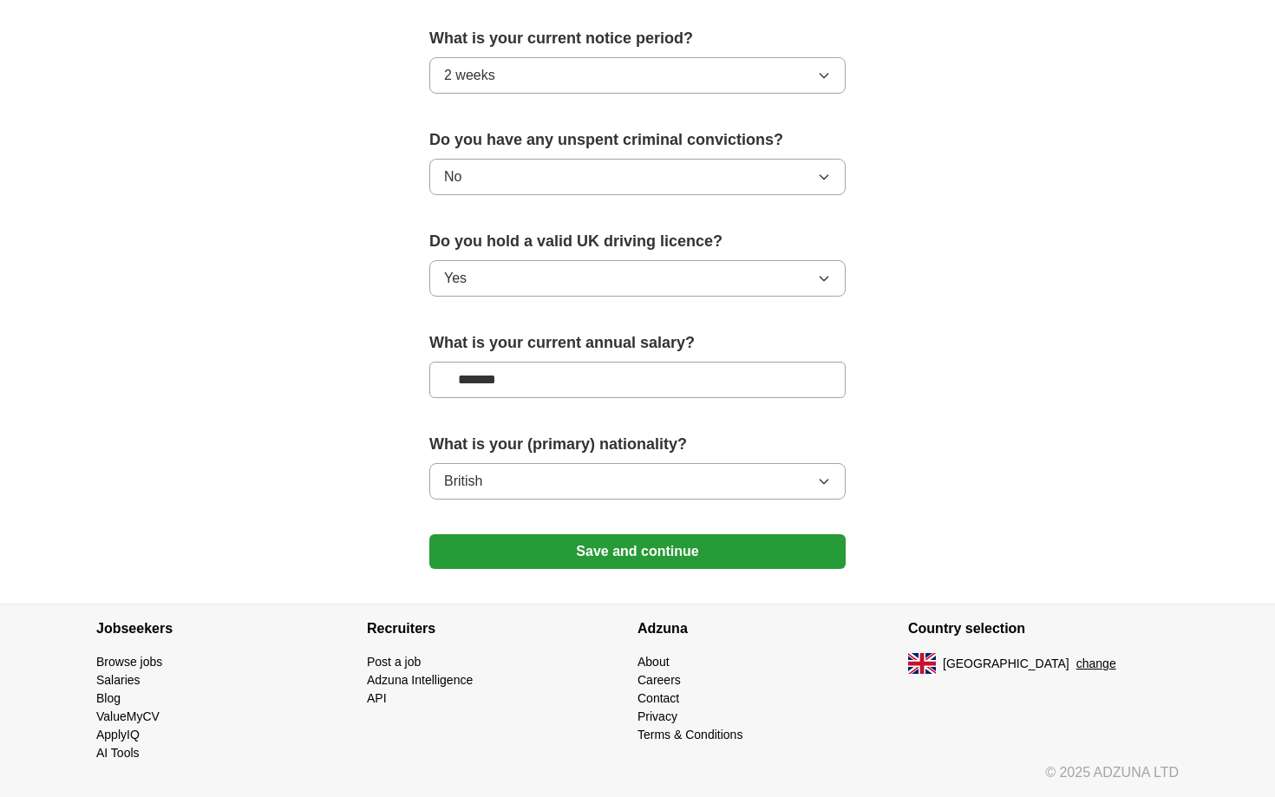
click at [590, 544] on button "Save and continue" at bounding box center [637, 551] width 416 height 35
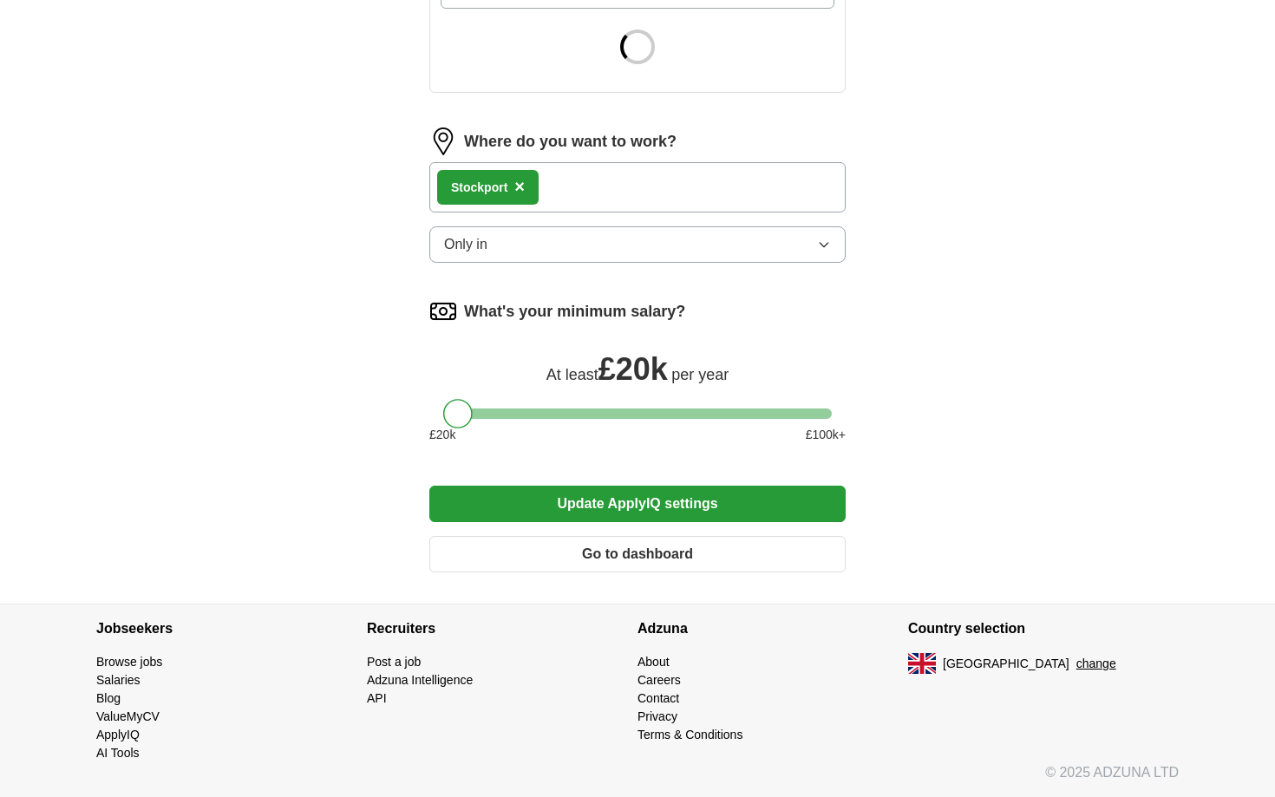
scroll to position [681, 0]
click at [632, 359] on span "£ 20k" at bounding box center [633, 369] width 69 height 36
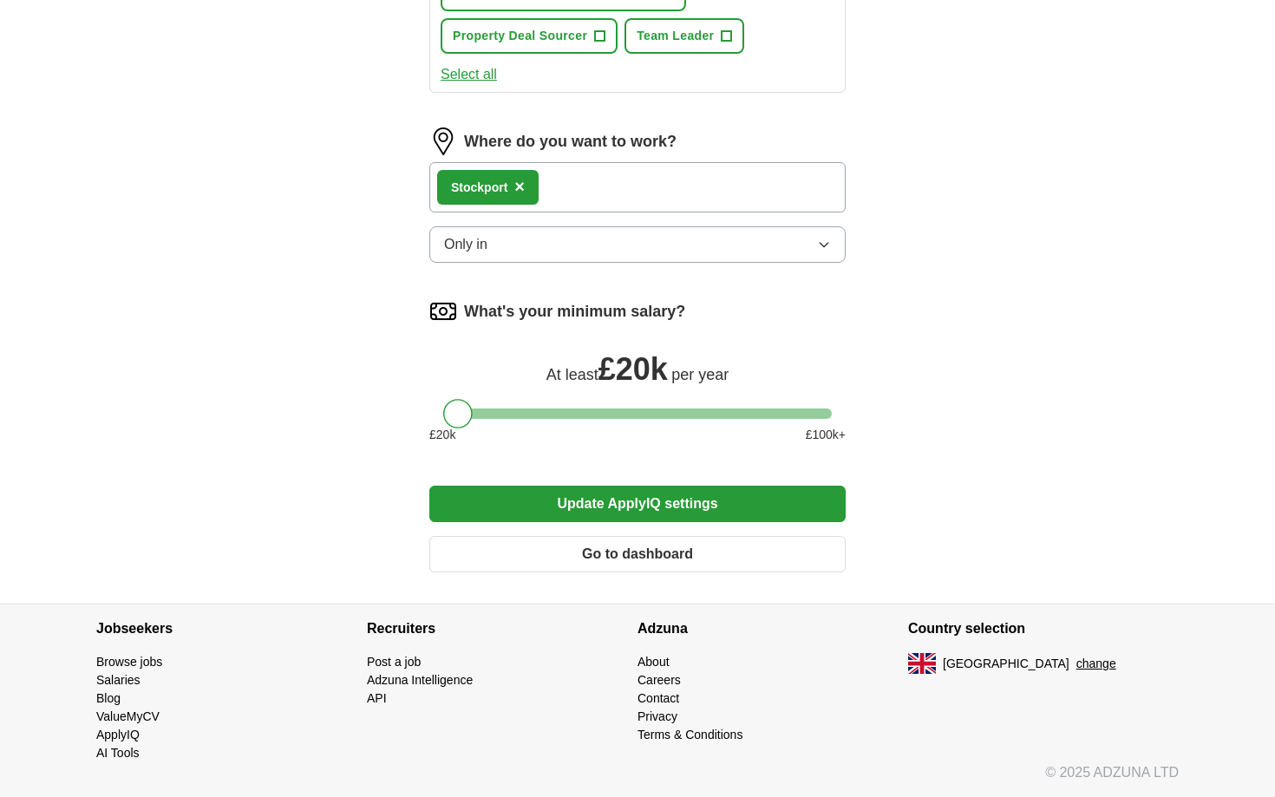
scroll to position [891, 0]
click at [664, 553] on button "Go to dashboard" at bounding box center [637, 554] width 416 height 36
